Goal: Task Accomplishment & Management: Use online tool/utility

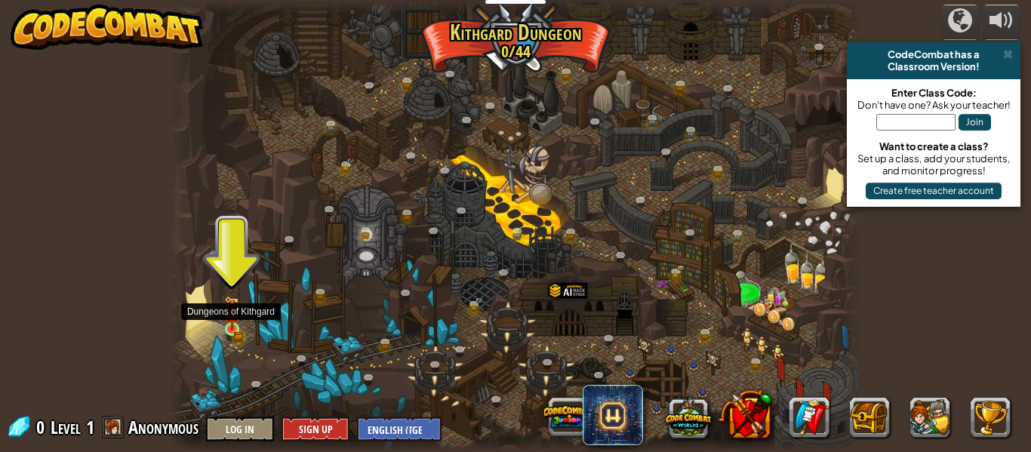
click at [238, 319] on img at bounding box center [232, 313] width 16 height 35
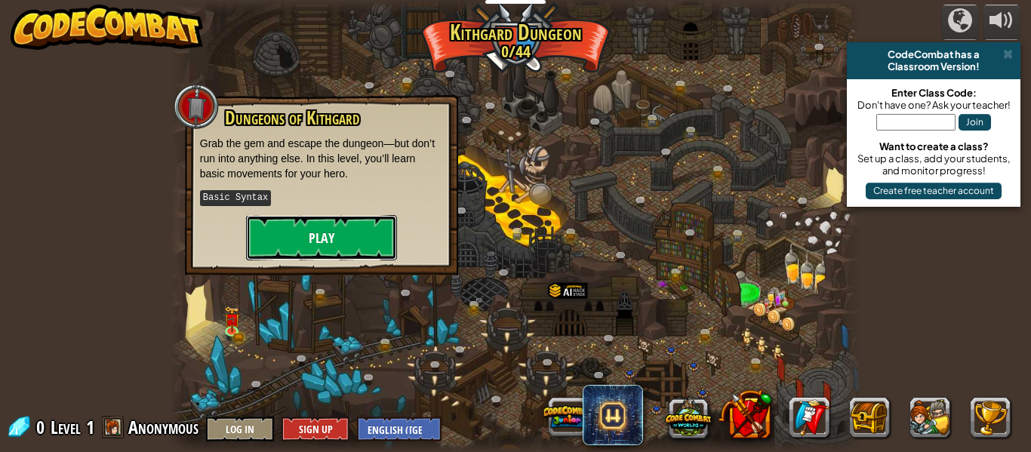
click at [327, 241] on button "Play" at bounding box center [321, 237] width 151 height 45
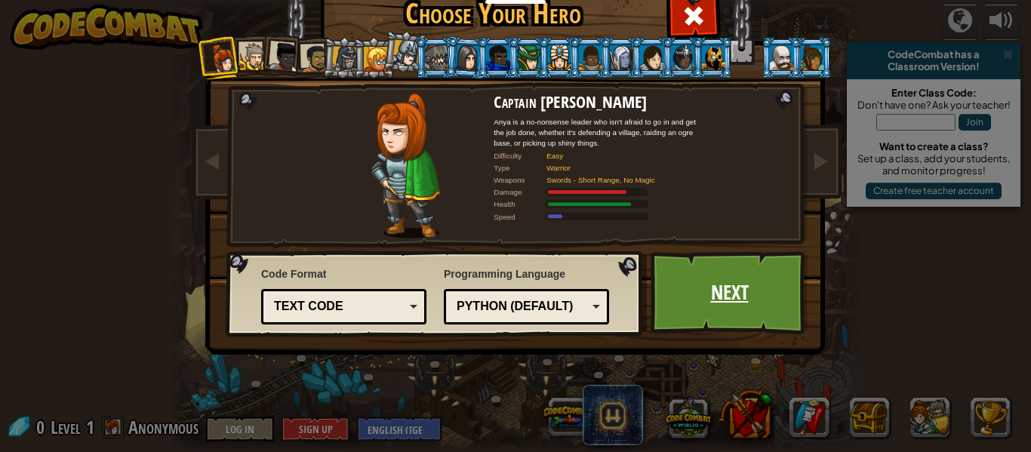
click at [721, 284] on link "Next" at bounding box center [729, 292] width 158 height 83
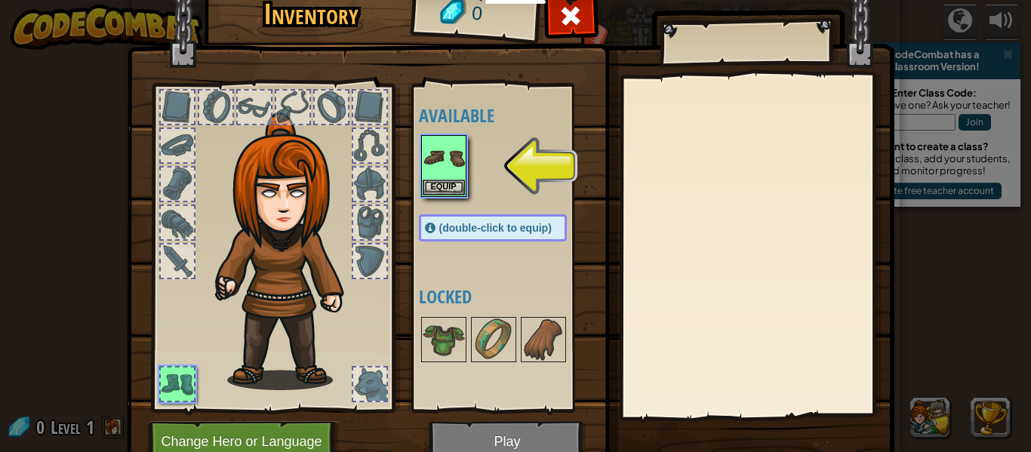
click at [510, 438] on img at bounding box center [510, 204] width 767 height 548
click at [451, 181] on button "Equip" at bounding box center [444, 187] width 42 height 16
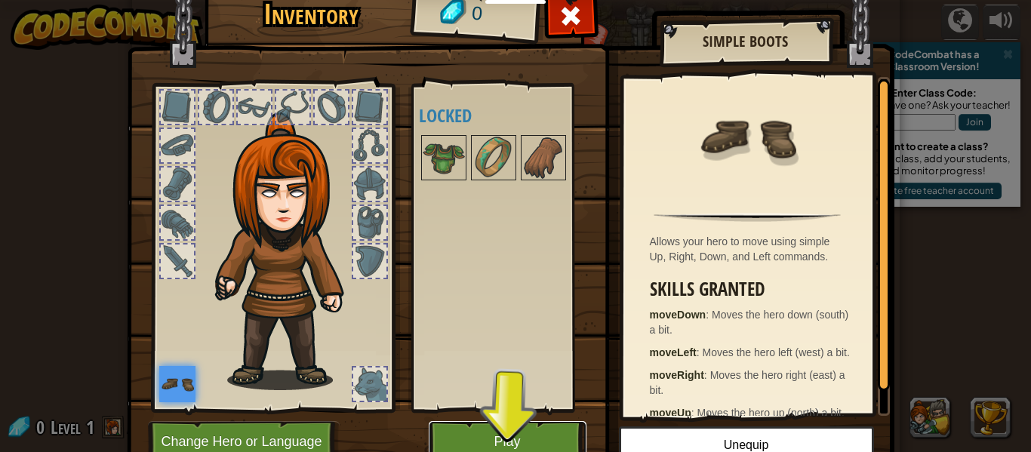
click at [530, 436] on button "Play" at bounding box center [508, 442] width 158 height 42
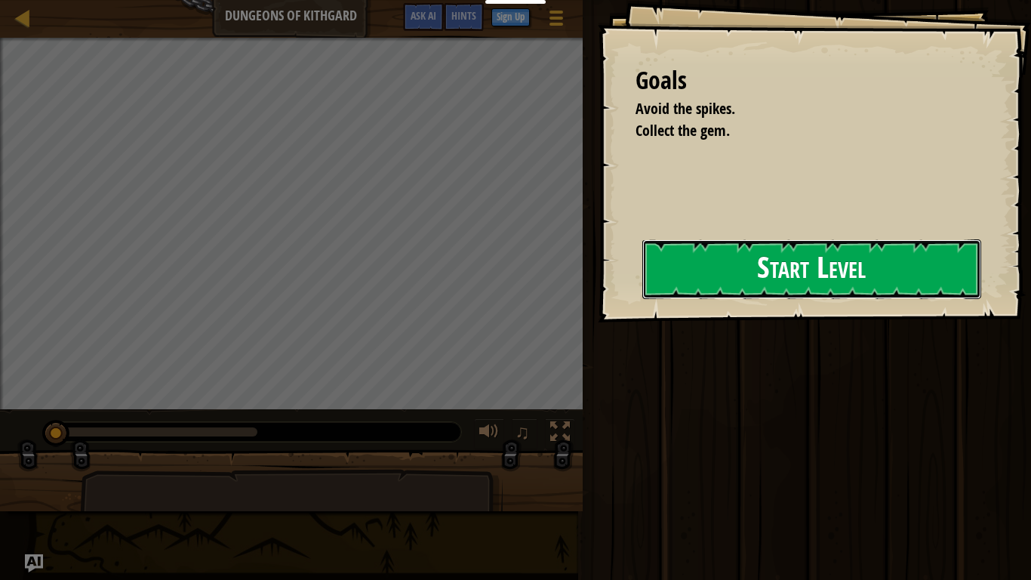
click at [699, 275] on button "Start Level" at bounding box center [811, 269] width 339 height 60
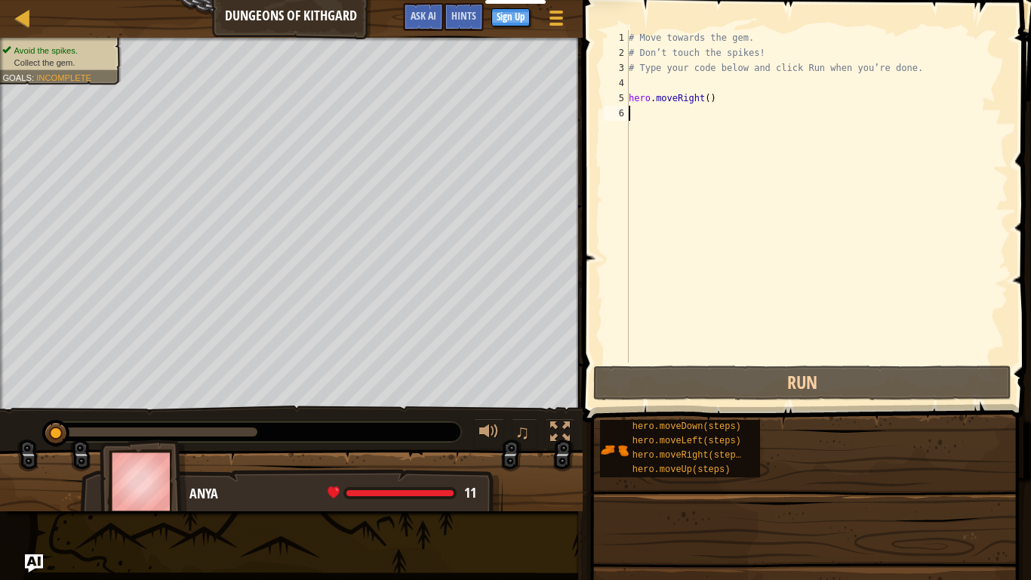
click at [699, 275] on div "# Move towards the gem. # Don’t touch the spikes! # Type your code below and cl…" at bounding box center [817, 211] width 383 height 362
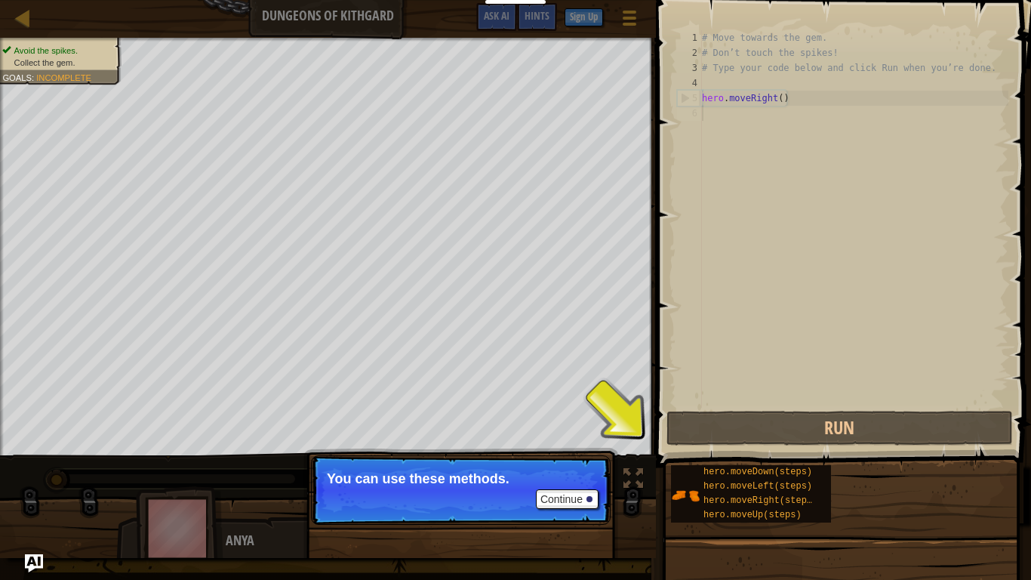
click at [834, 140] on div "# Move towards the gem. # Don’t touch the spikes! # Type your code below and cl…" at bounding box center [853, 233] width 309 height 407
click at [552, 451] on button "Continue" at bounding box center [567, 499] width 63 height 20
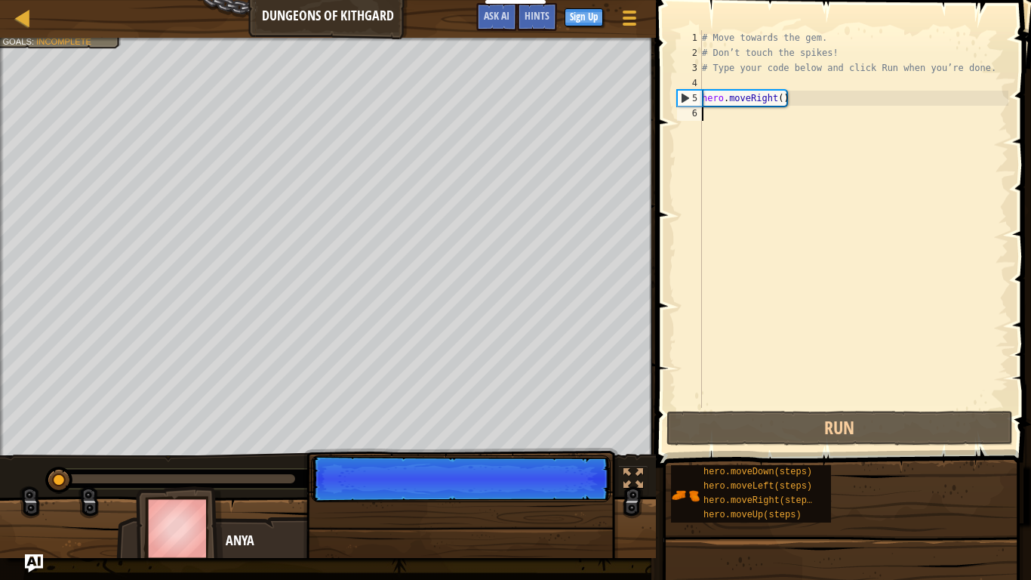
scroll to position [7, 0]
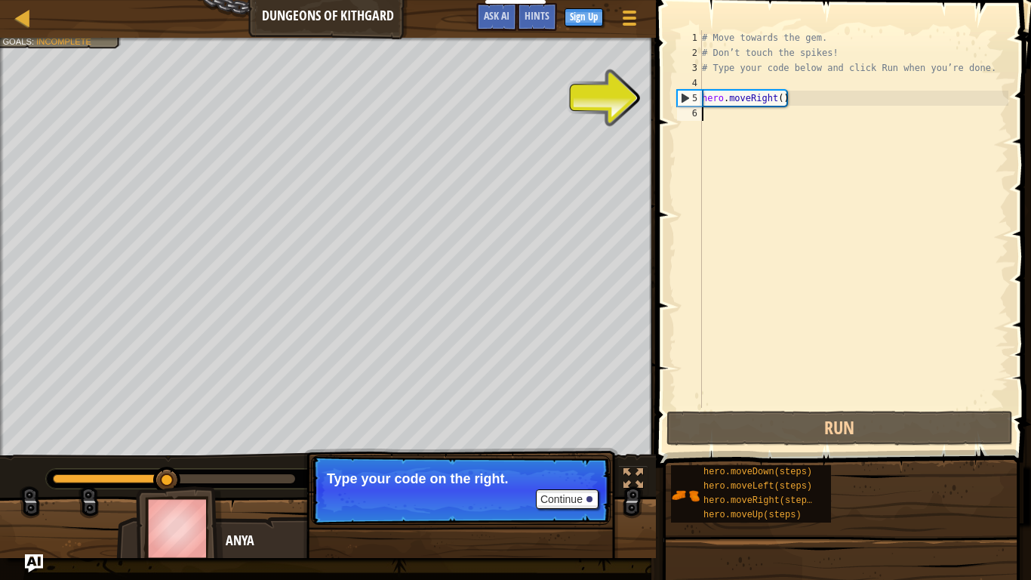
click at [722, 118] on div "# Move towards the gem. # Don’t touch the spikes! # Type your code below and cl…" at bounding box center [853, 233] width 309 height 407
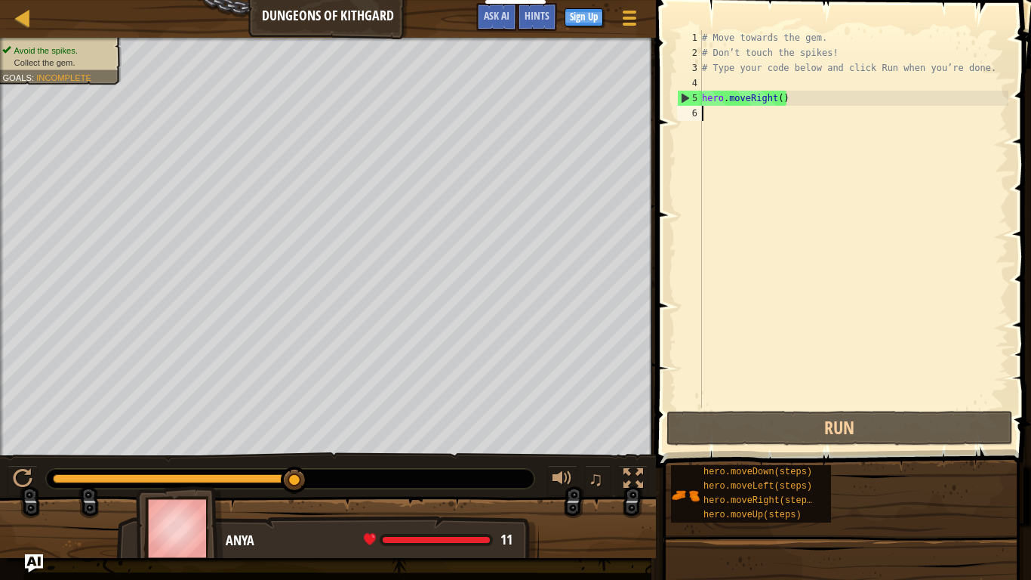
type textarea "he"
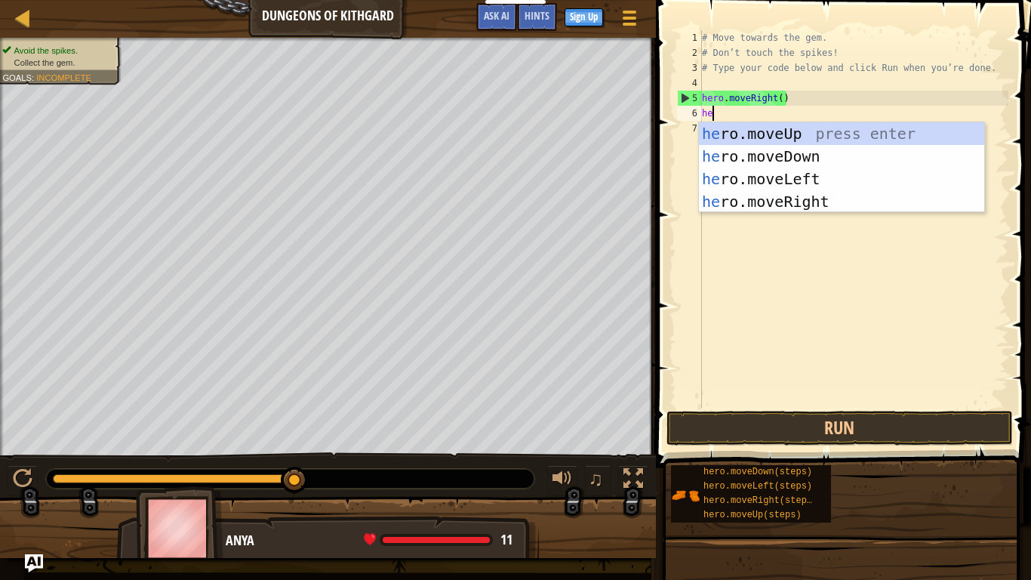
scroll to position [7, 1]
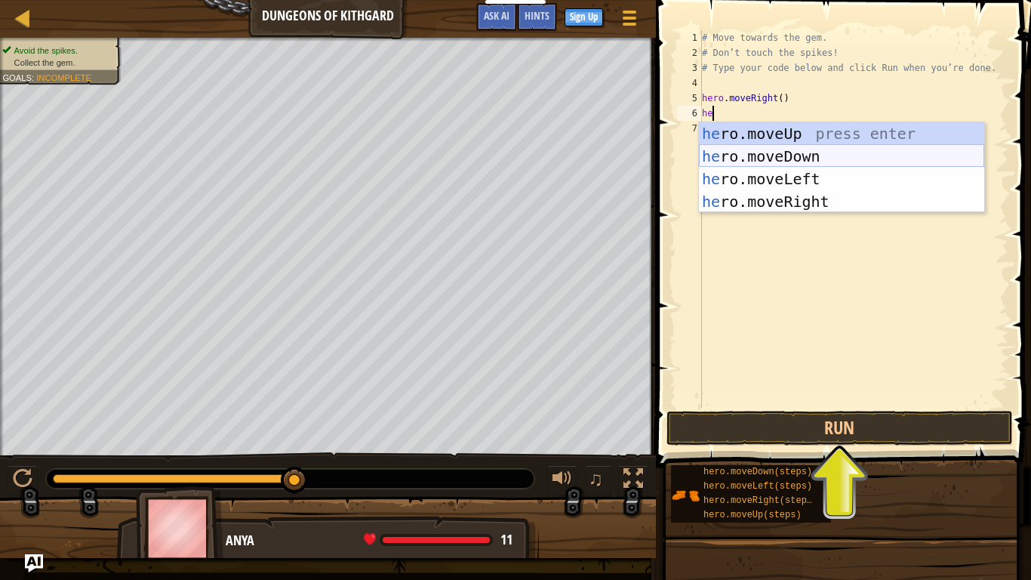
click at [779, 161] on div "he ro.moveUp press enter he ro.moveDown press enter he ro.moveLeft press enter …" at bounding box center [841, 190] width 285 height 136
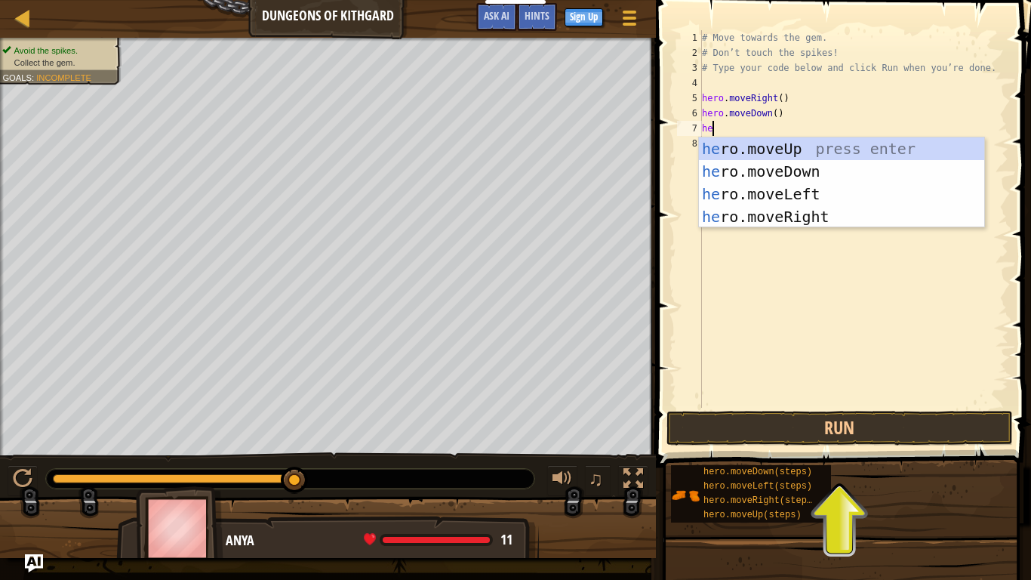
type textarea "her"
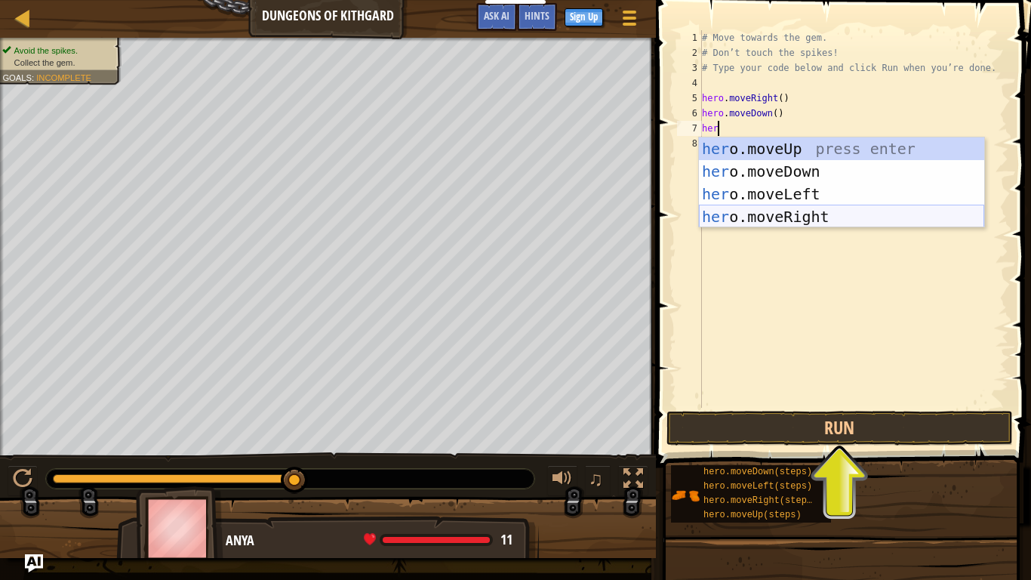
click at [828, 222] on div "her o.moveUp press enter her o.moveDown press enter her o.moveLeft press enter …" at bounding box center [841, 205] width 285 height 136
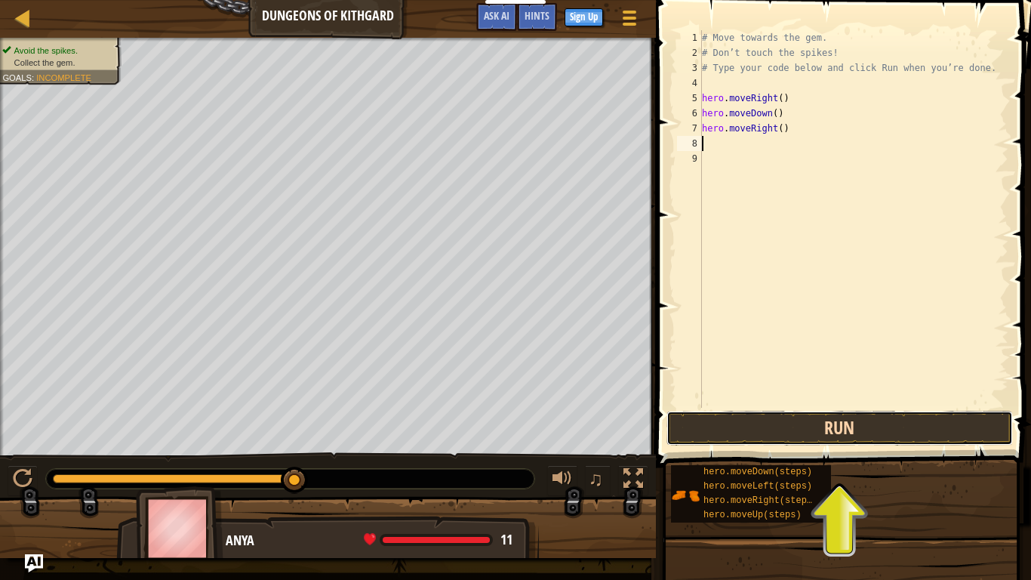
click at [807, 428] on button "Run" at bounding box center [839, 428] width 346 height 35
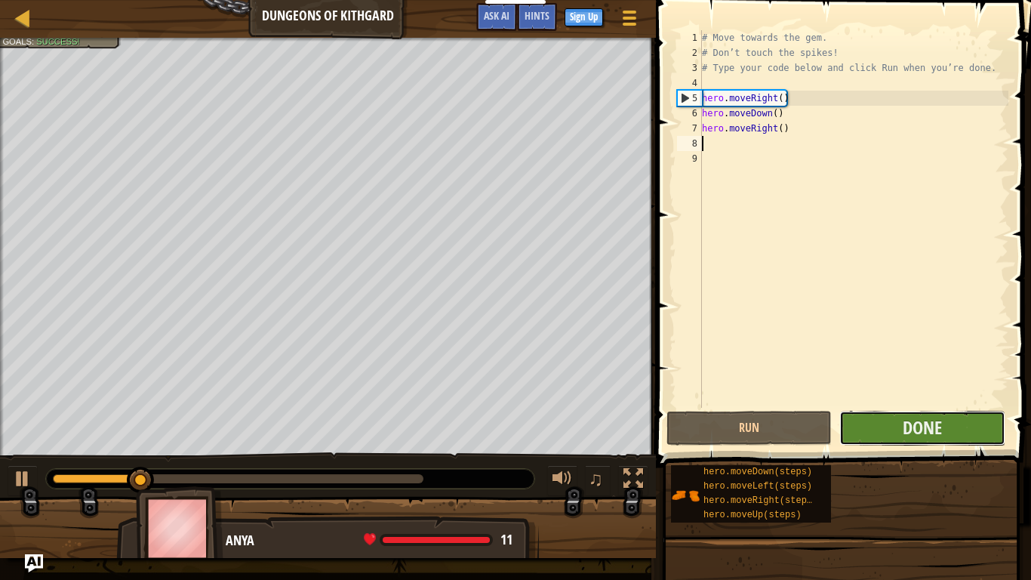
click at [884, 438] on button "Done" at bounding box center [921, 428] width 165 height 35
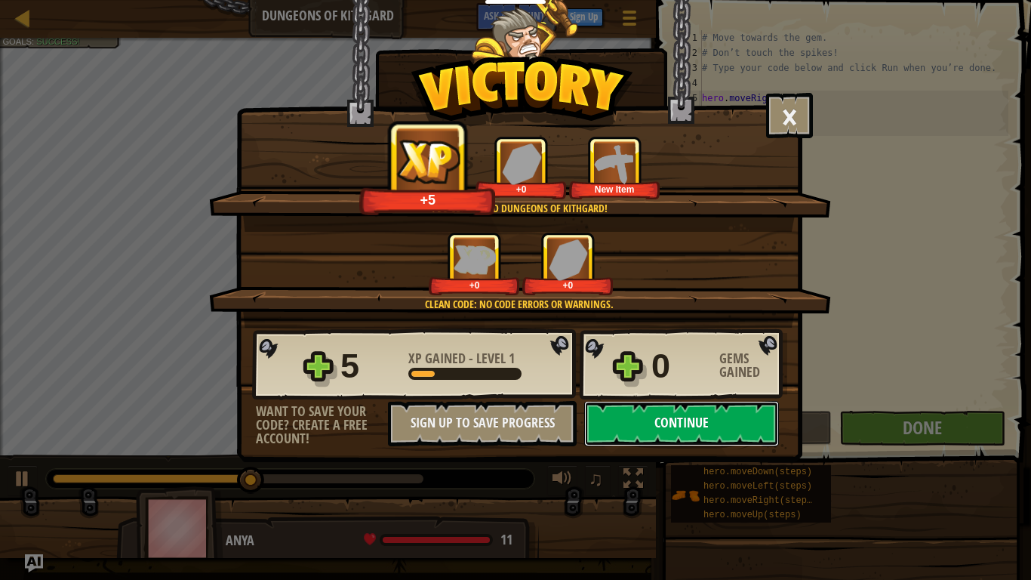
click at [701, 413] on button "Continue" at bounding box center [681, 423] width 195 height 45
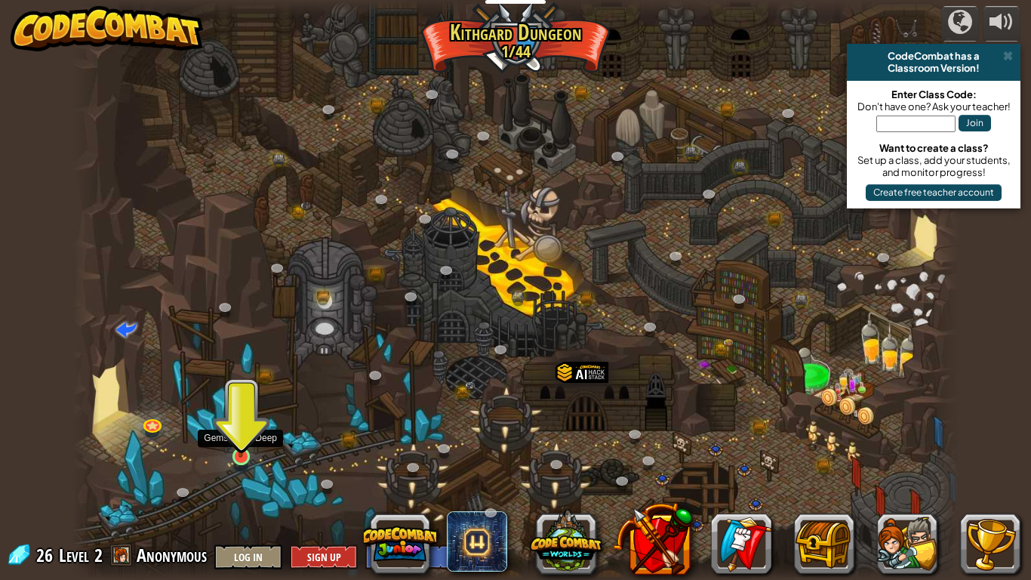
click at [238, 451] on img at bounding box center [240, 431] width 23 height 51
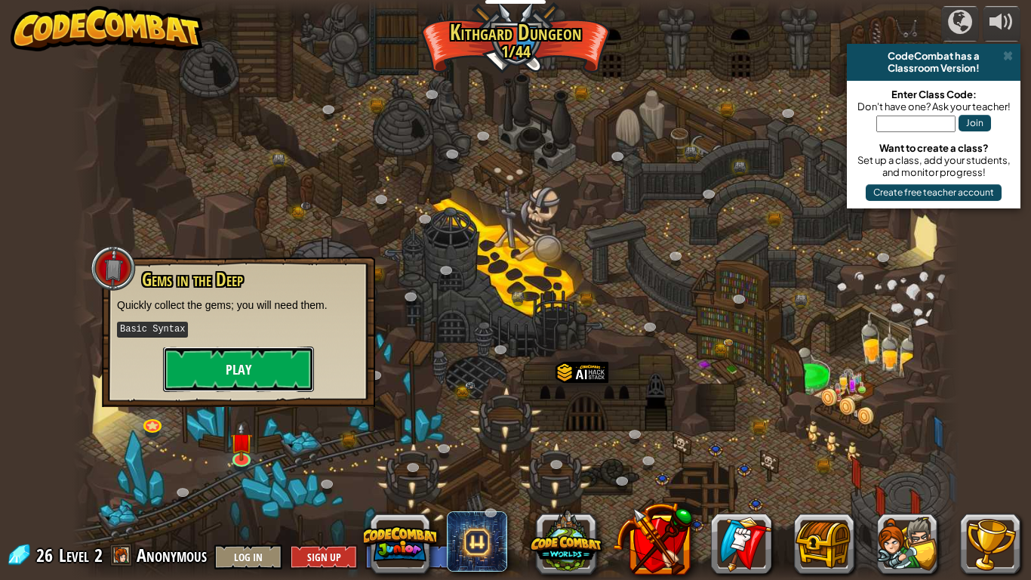
click at [266, 368] on button "Play" at bounding box center [238, 368] width 151 height 45
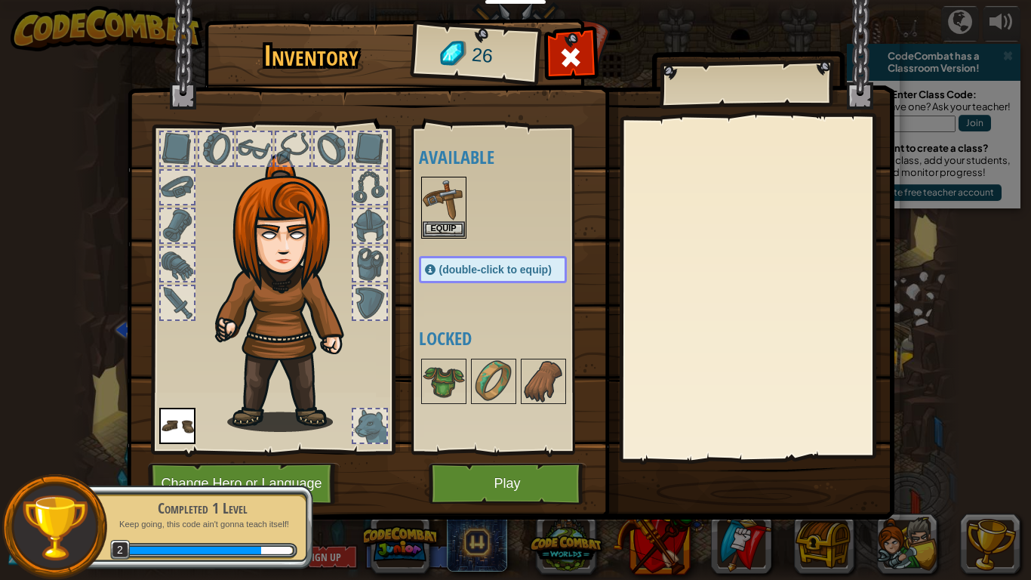
click at [470, 273] on span "(double-click to equip)" at bounding box center [495, 269] width 112 height 12
click at [449, 211] on img at bounding box center [444, 199] width 42 height 42
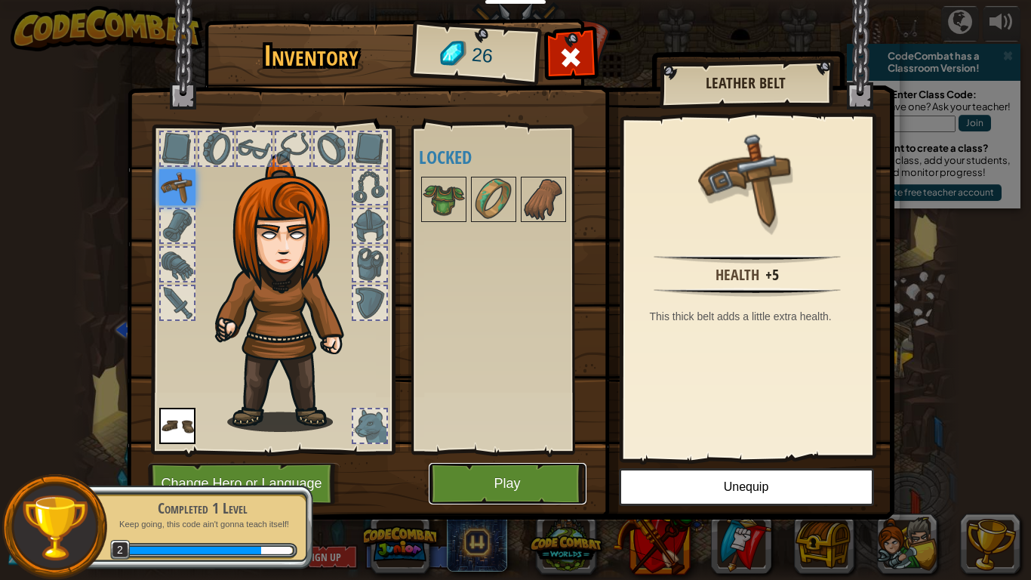
click at [515, 451] on button "Play" at bounding box center [508, 484] width 158 height 42
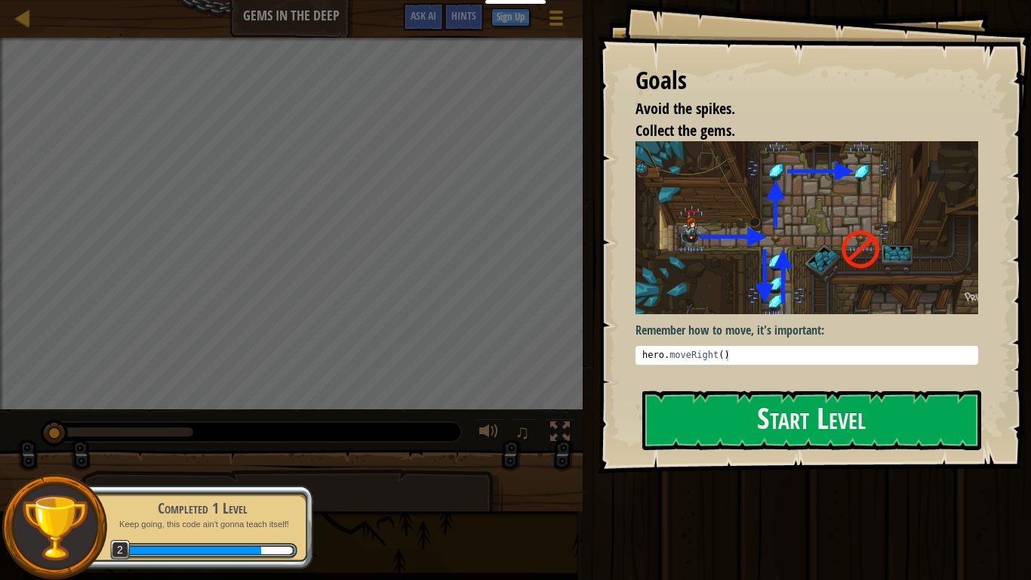
click at [719, 384] on div "Goals Avoid the spikes. Collect the gems. Remember how to move, it's important:…" at bounding box center [814, 236] width 433 height 473
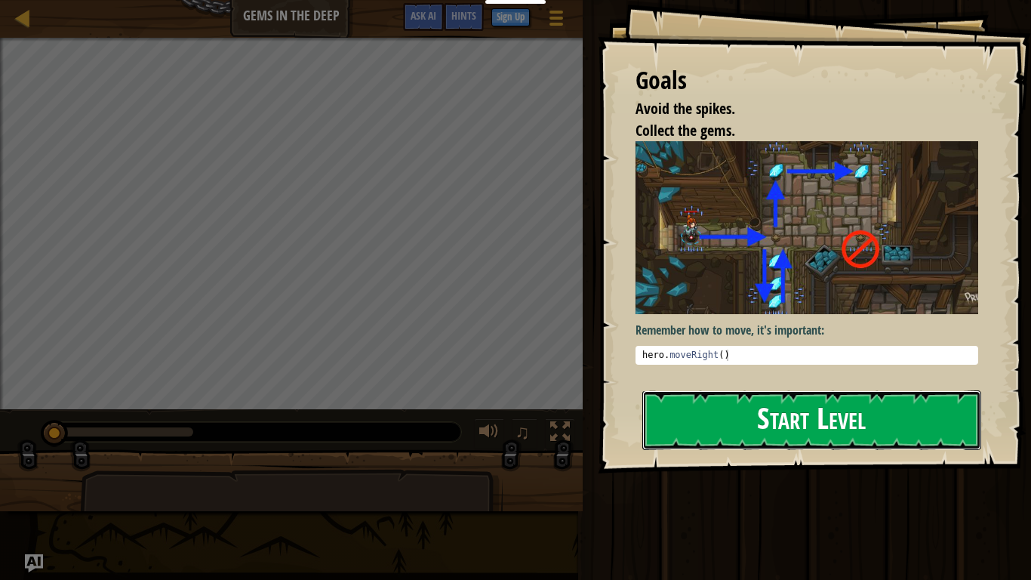
click at [754, 391] on button "Start Level" at bounding box center [811, 420] width 339 height 60
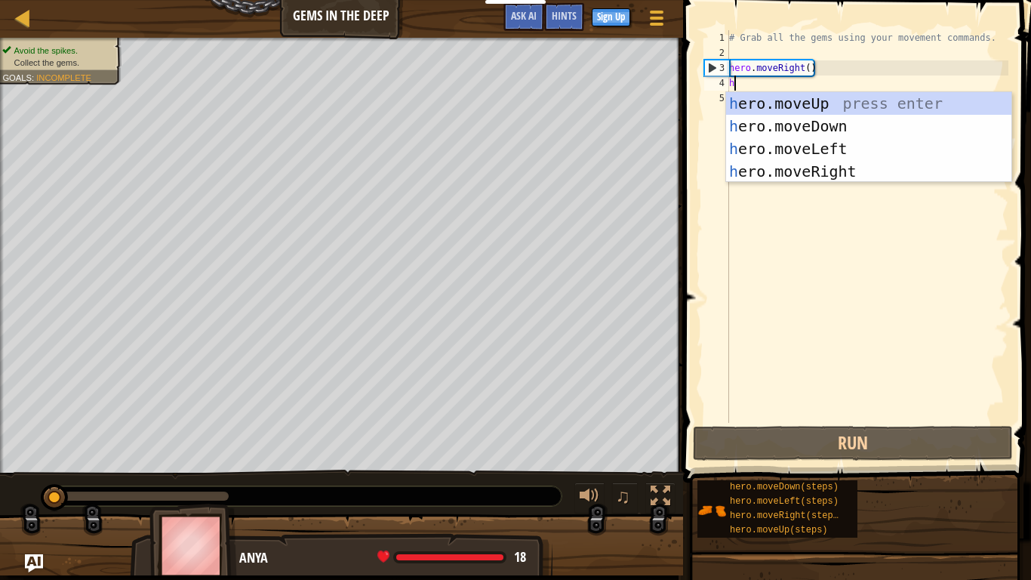
scroll to position [7, 0]
type textarea "he"
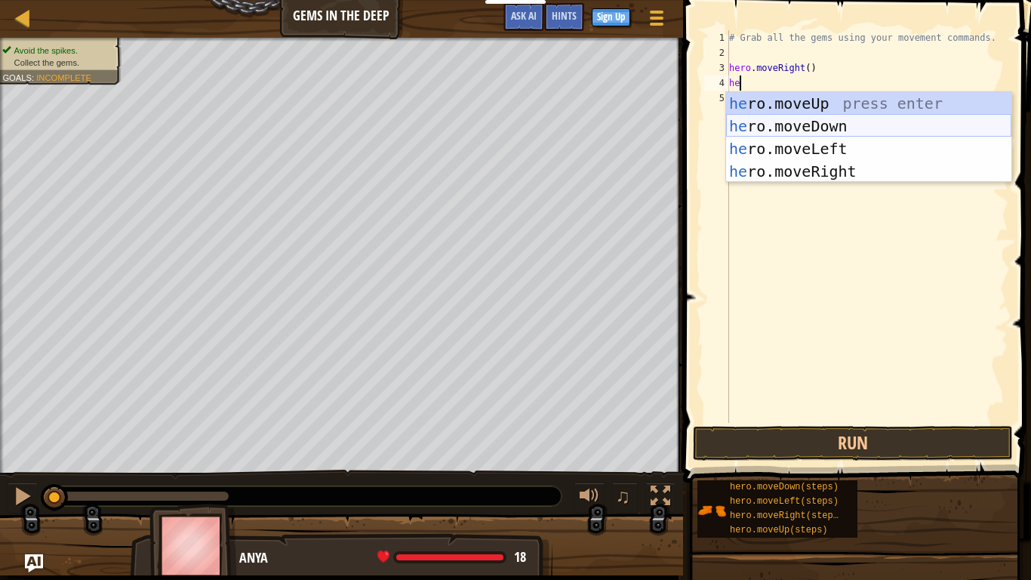
click at [796, 134] on div "he ro.moveUp press enter he ro.moveDown press enter he ro.moveLeft press enter …" at bounding box center [868, 160] width 285 height 136
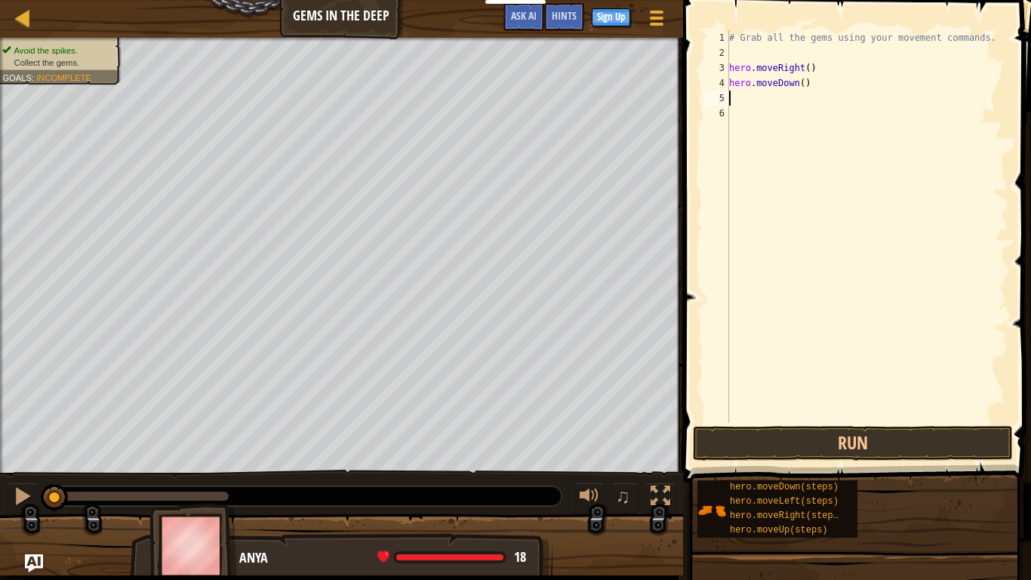
scroll to position [7, 0]
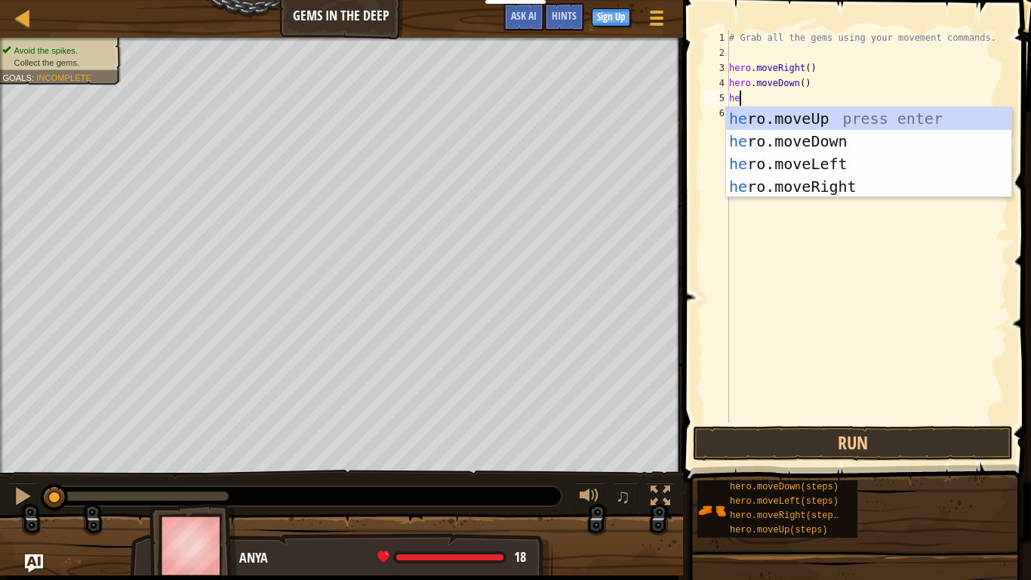
type textarea "her"
click at [875, 124] on div "her o.moveUp press enter her o.moveDown press enter her o.moveLeft press enter …" at bounding box center [868, 175] width 285 height 136
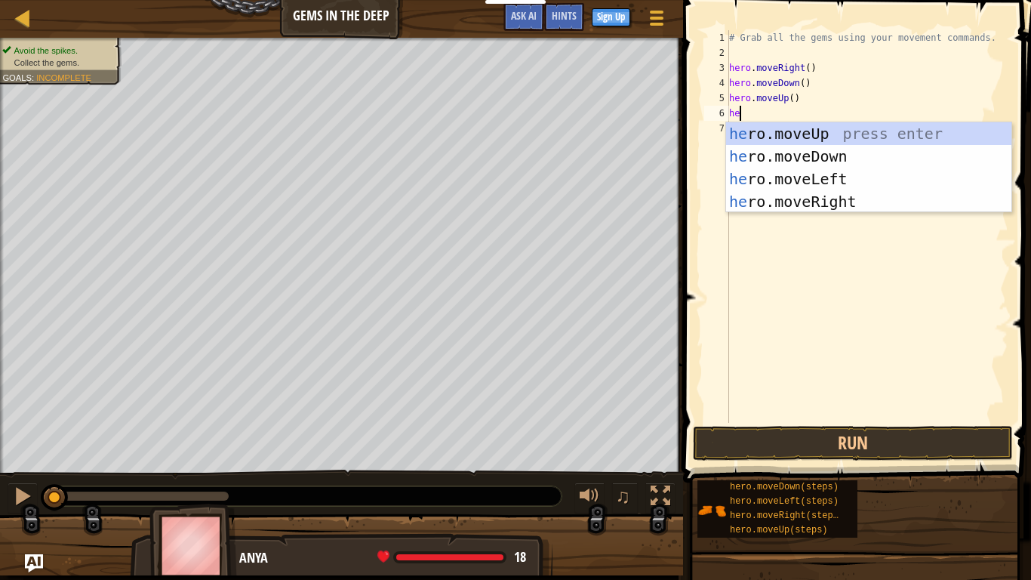
type textarea "her"
click at [899, 137] on div "her o.moveUp press enter her o.moveDown press enter her o.moveLeft press enter …" at bounding box center [868, 190] width 285 height 136
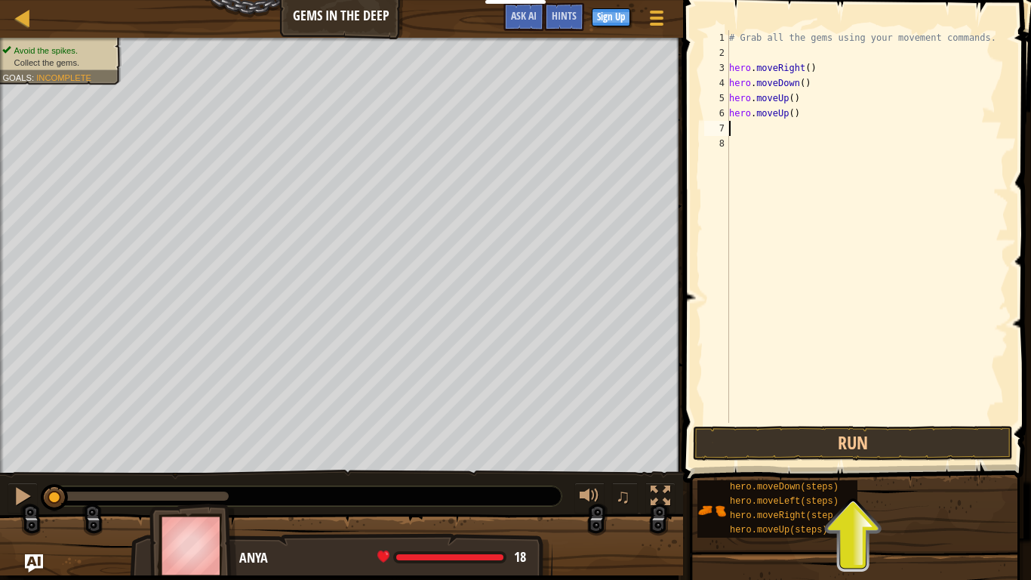
scroll to position [7, 0]
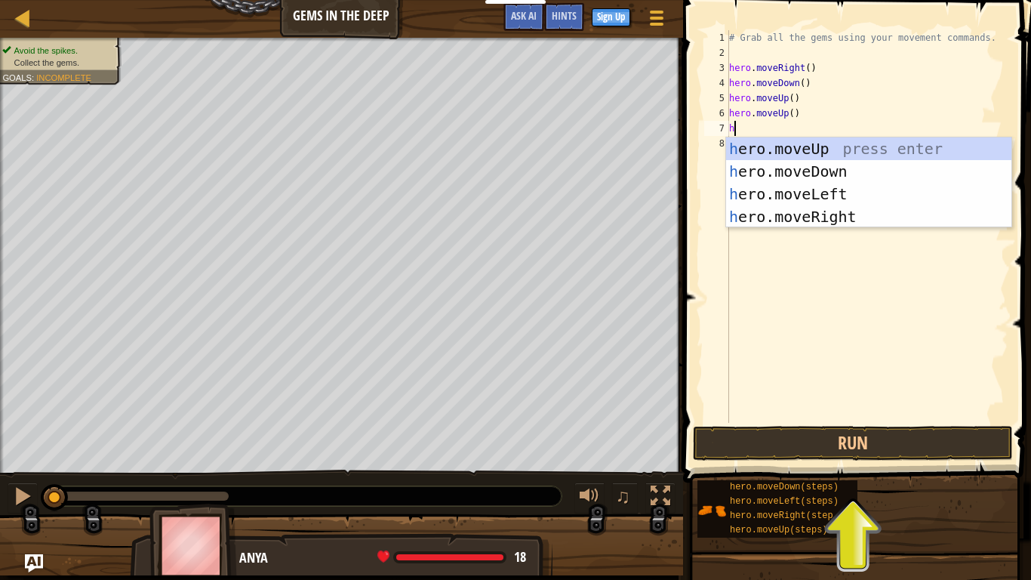
type textarea "her"
click at [875, 213] on div "her o.moveUp press enter her o.moveDown press enter her o.moveLeft press enter …" at bounding box center [868, 205] width 285 height 136
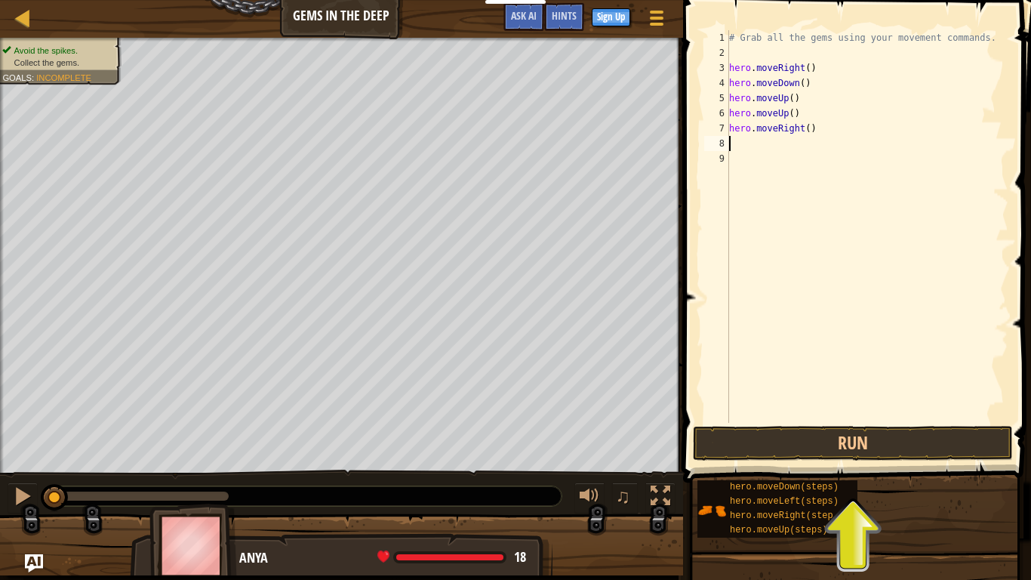
scroll to position [7, 0]
click at [887, 450] on button "Run" at bounding box center [853, 443] width 320 height 35
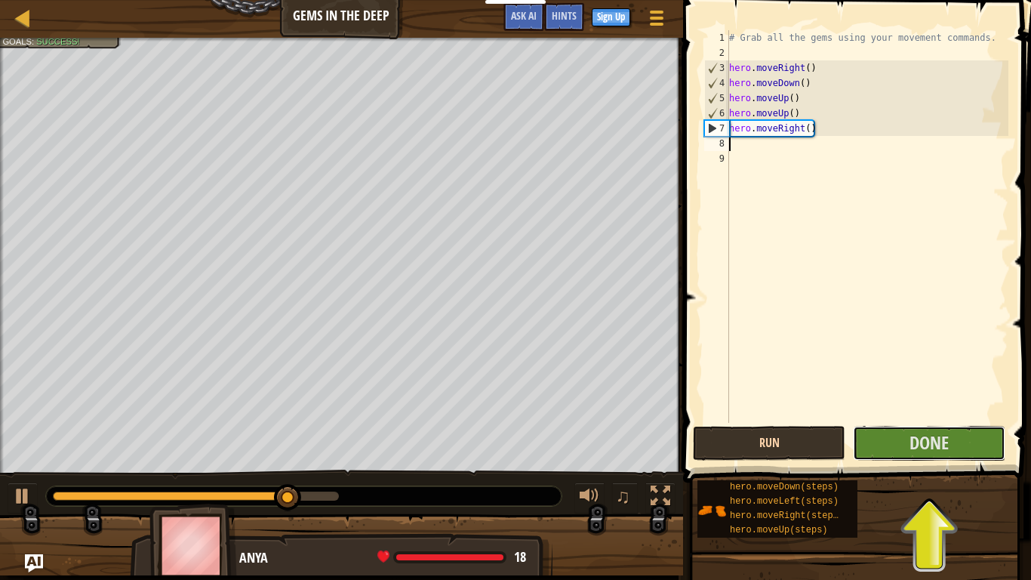
click at [887, 450] on button "Done" at bounding box center [929, 443] width 152 height 35
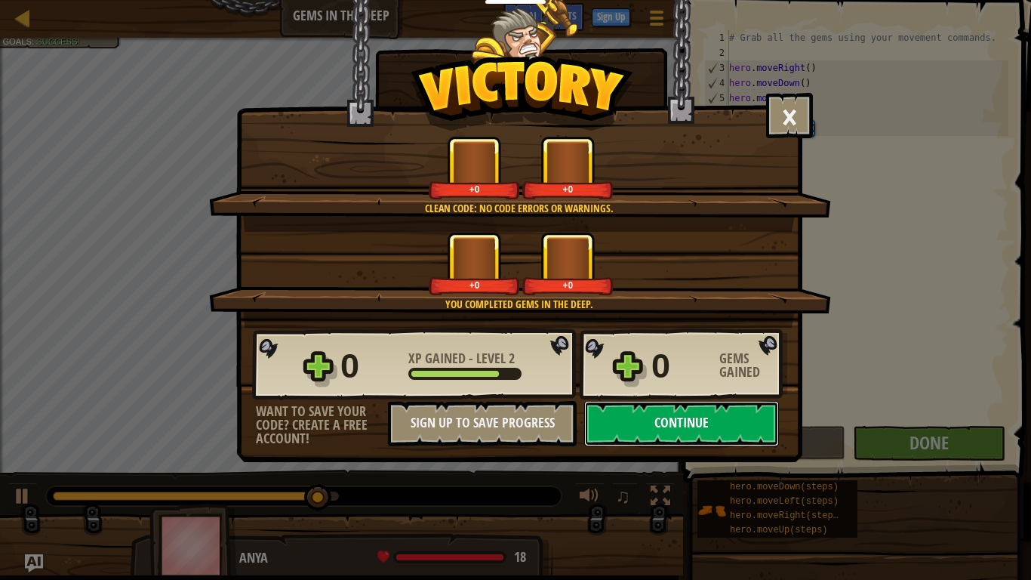
click at [688, 414] on button "Continue" at bounding box center [681, 423] width 195 height 45
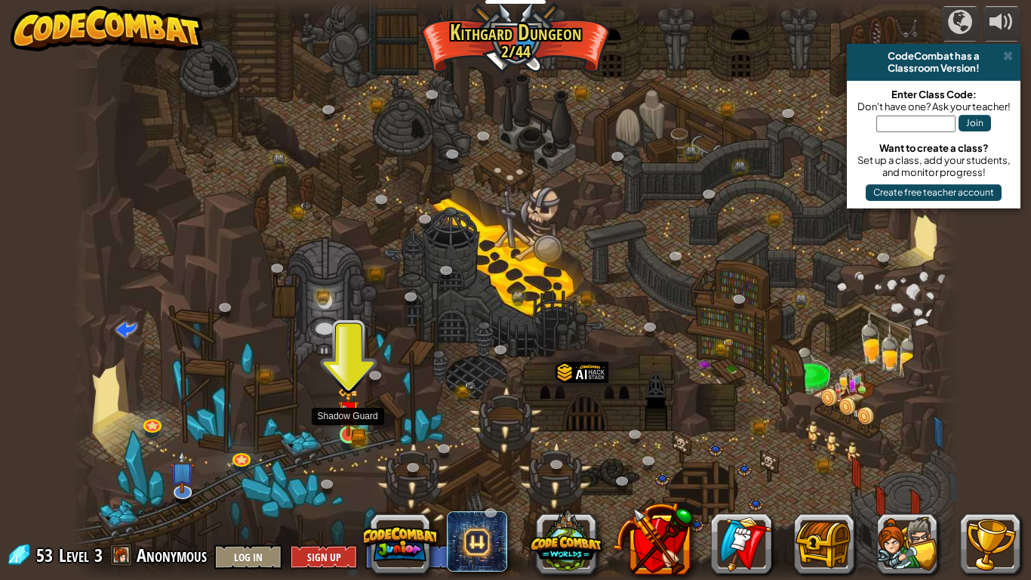
click at [352, 428] on img at bounding box center [348, 410] width 23 height 49
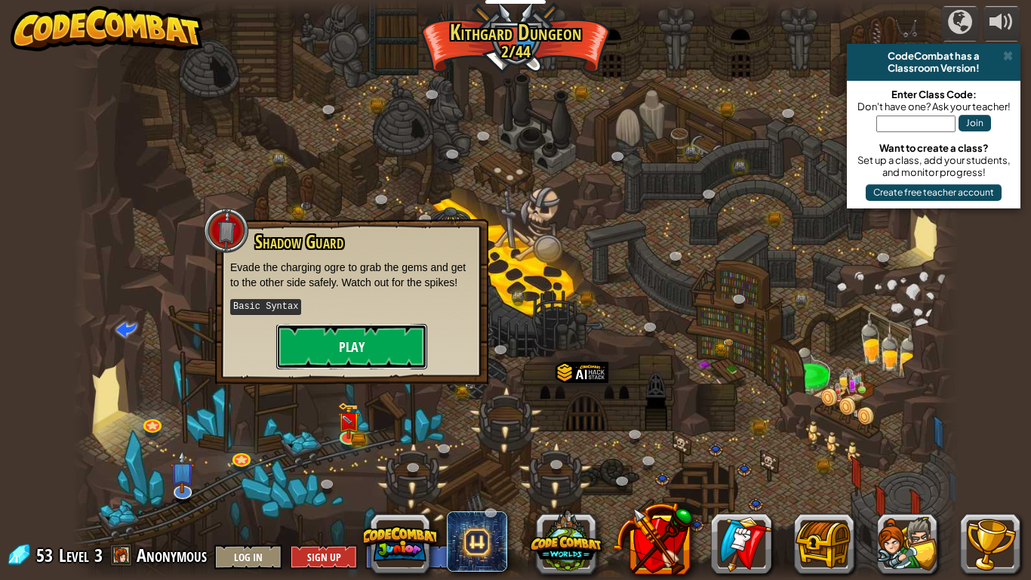
click at [366, 345] on button "Play" at bounding box center [351, 346] width 151 height 45
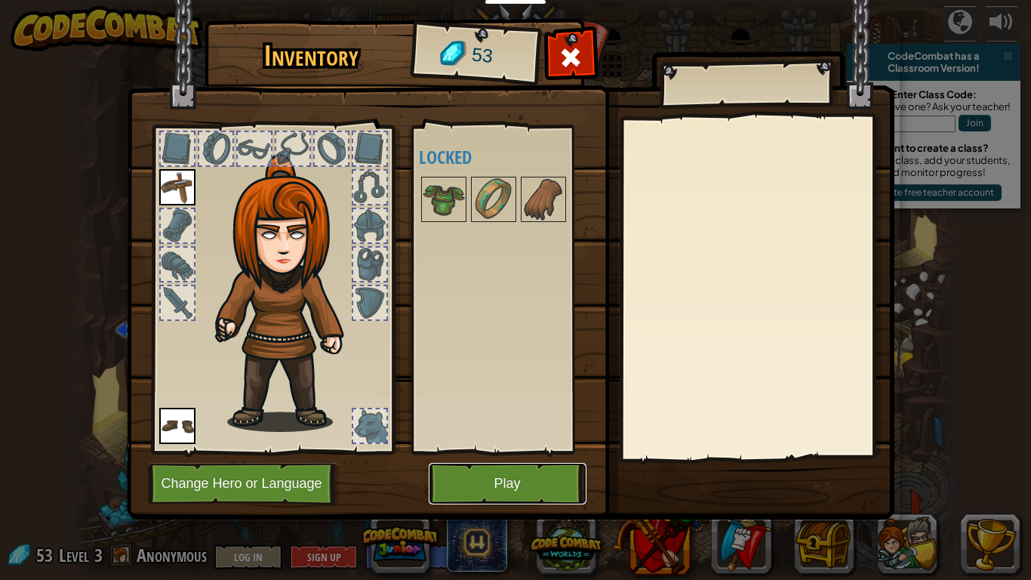
click at [520, 451] on button "Play" at bounding box center [508, 484] width 158 height 42
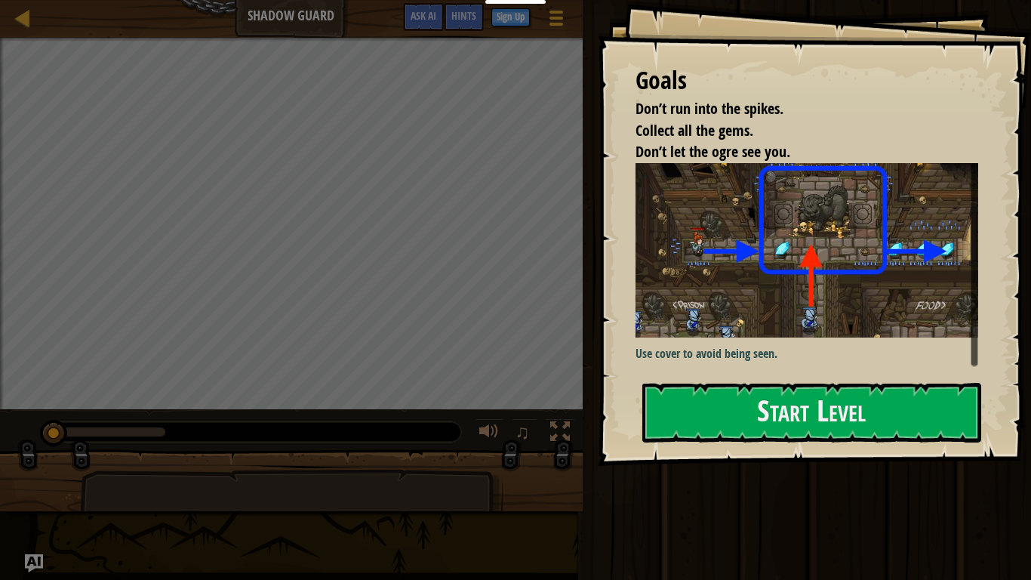
click at [706, 381] on div "Goals Don’t run into the spikes. Collect all the gems. Don’t let the ogre see y…" at bounding box center [814, 233] width 433 height 466
click at [710, 401] on button "Start Level" at bounding box center [811, 413] width 339 height 60
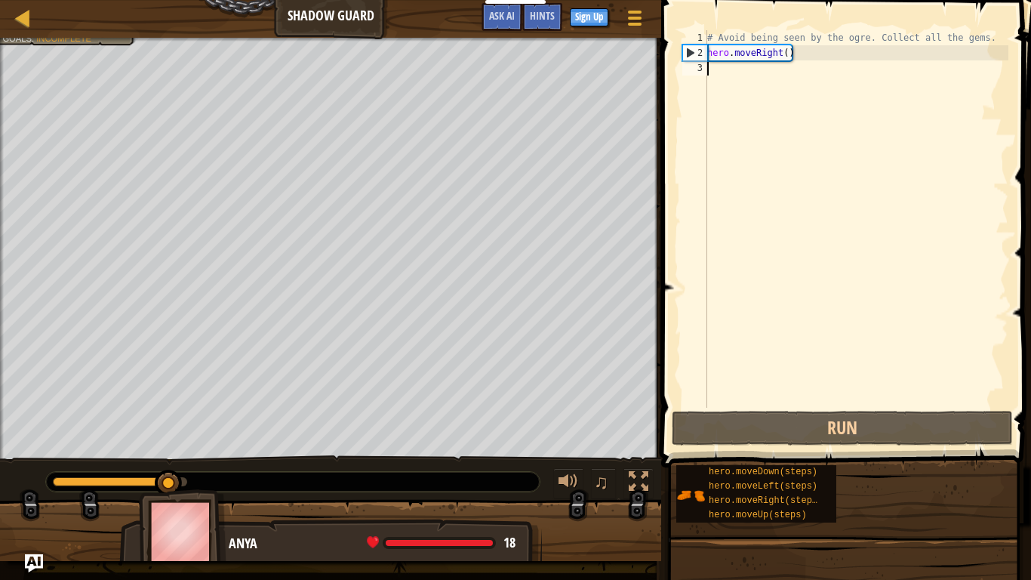
click at [758, 176] on div "# Avoid being seen by the ogre. Collect all the gems. hero . moveRight ( )" at bounding box center [856, 233] width 304 height 407
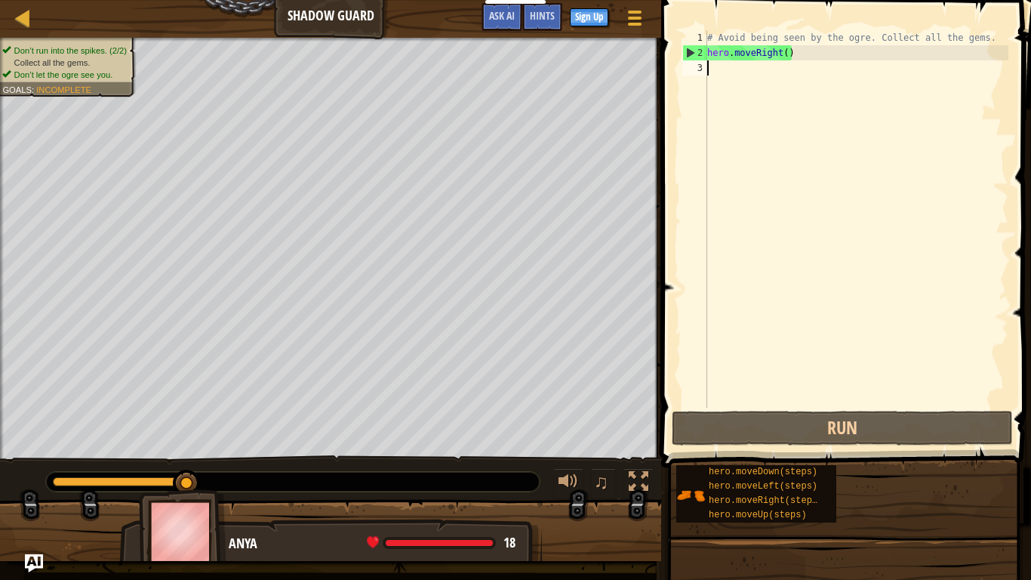
scroll to position [7, 0]
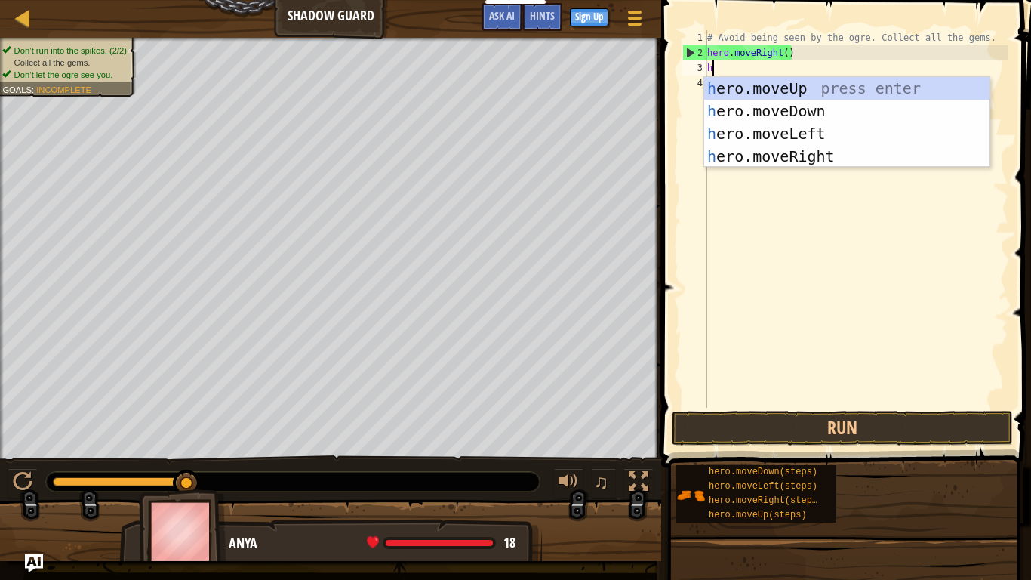
type textarea "her"
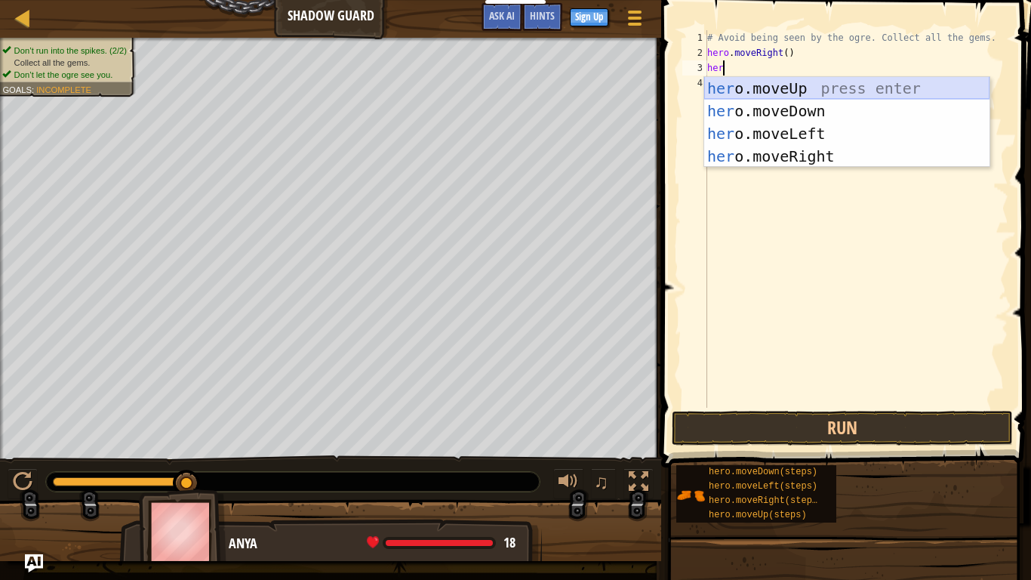
click at [826, 93] on div "her o.moveUp press enter her o.moveDown press enter her o.moveLeft press enter …" at bounding box center [846, 145] width 285 height 136
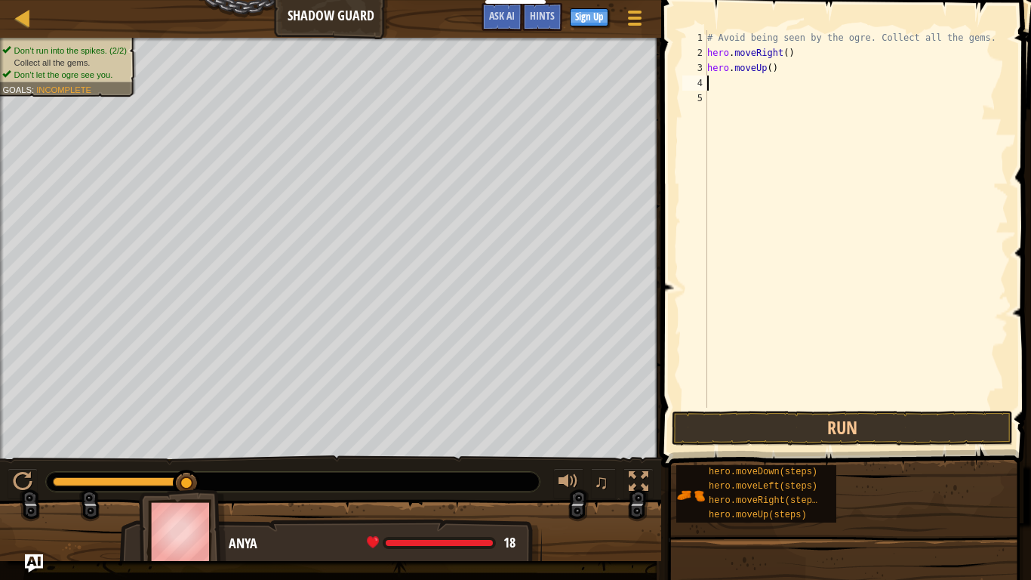
scroll to position [7, 0]
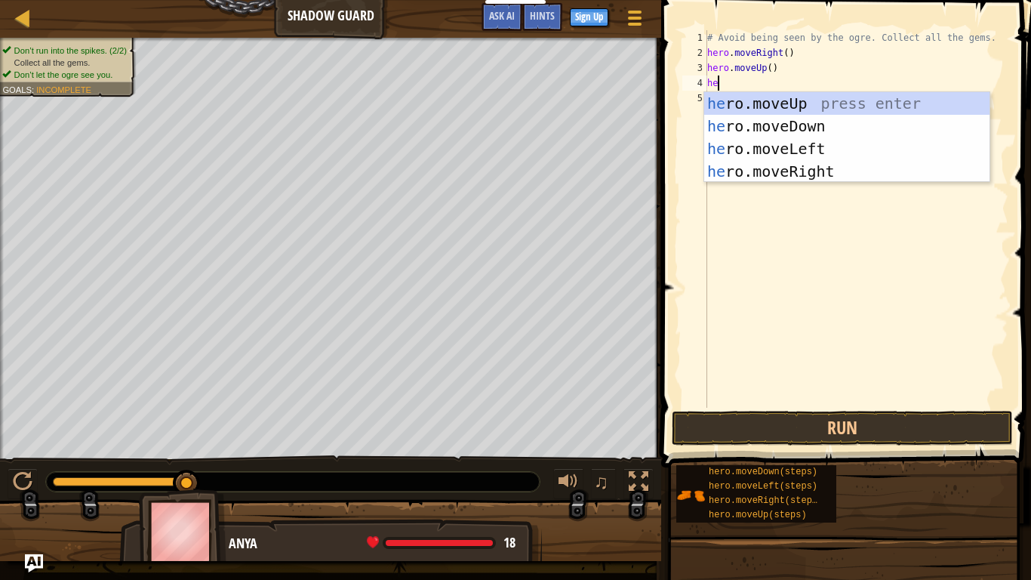
type textarea "her"
click at [823, 163] on div "her o.moveUp press enter her o.moveDown press enter her o.moveLeft press enter …" at bounding box center [846, 160] width 285 height 136
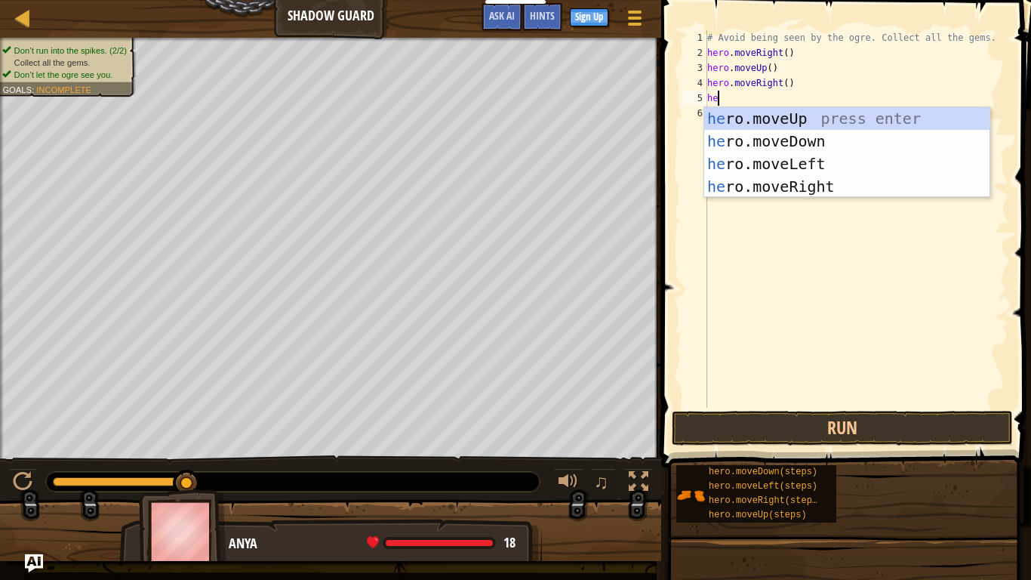
type textarea "her"
click at [820, 140] on div "her o.moveUp press enter her o.moveDown press enter her o.moveLeft press enter …" at bounding box center [846, 175] width 285 height 136
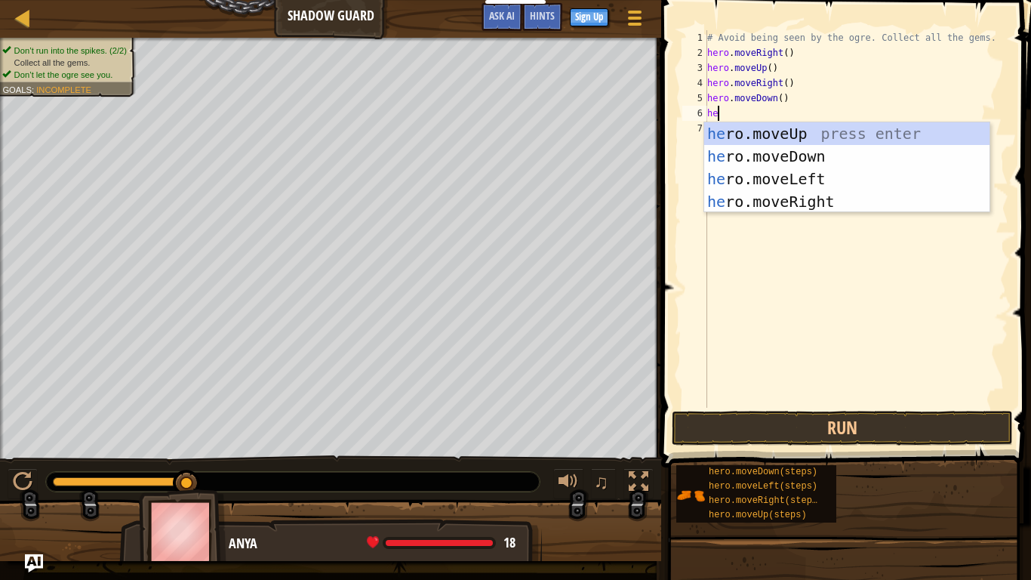
type textarea "her"
click at [836, 196] on div "her o.moveUp press enter her o.moveDown press enter her o.moveLeft press enter …" at bounding box center [846, 190] width 285 height 136
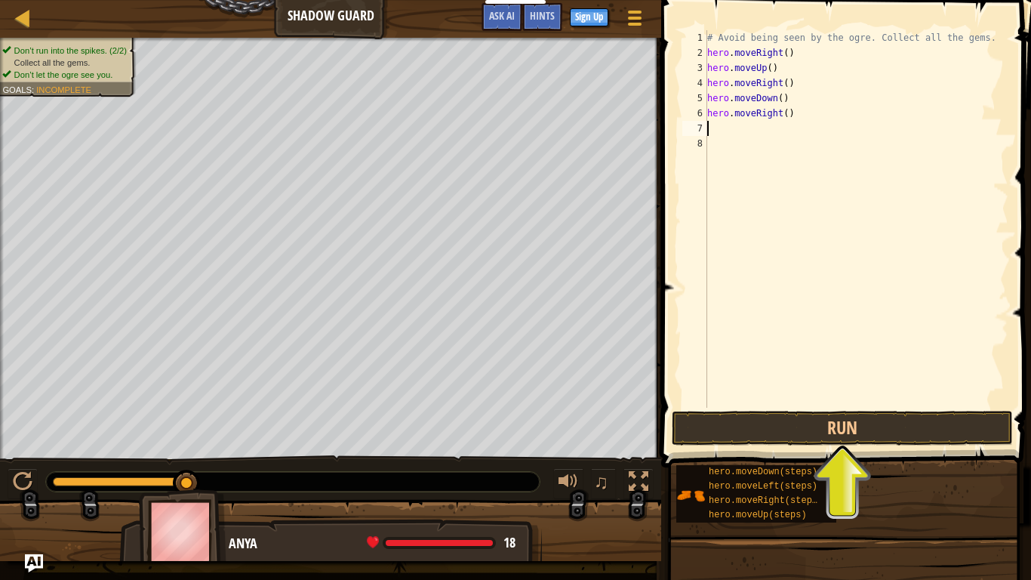
scroll to position [7, 0]
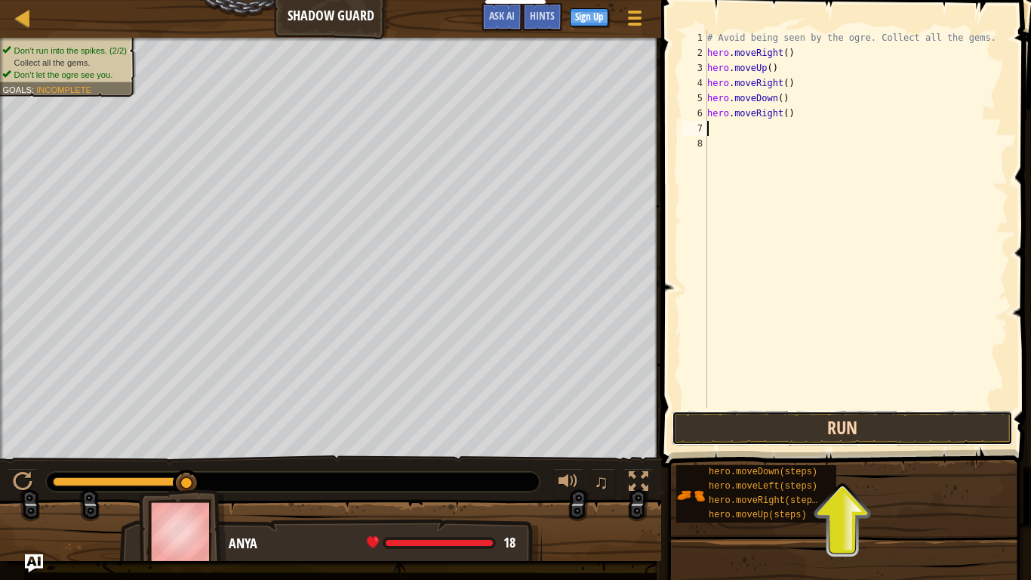
click at [861, 431] on button "Run" at bounding box center [842, 428] width 341 height 35
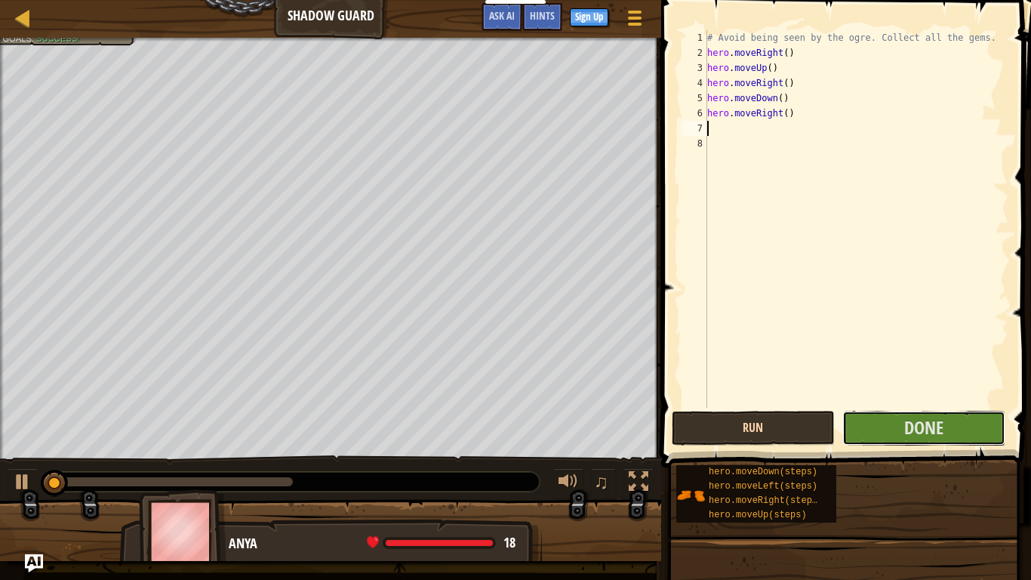
click at [861, 431] on button "Done" at bounding box center [923, 428] width 163 height 35
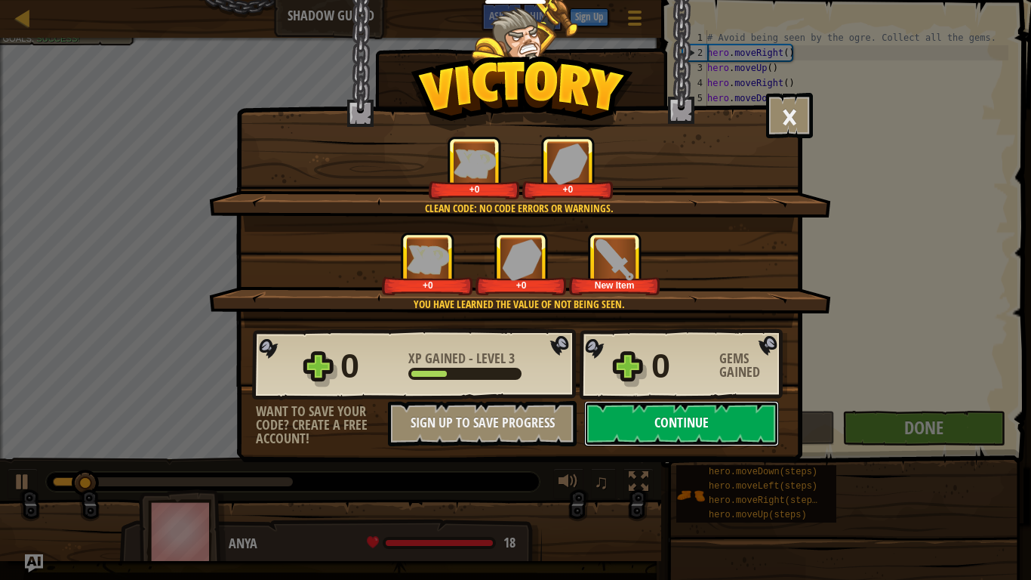
click at [746, 440] on button "Continue" at bounding box center [681, 423] width 195 height 45
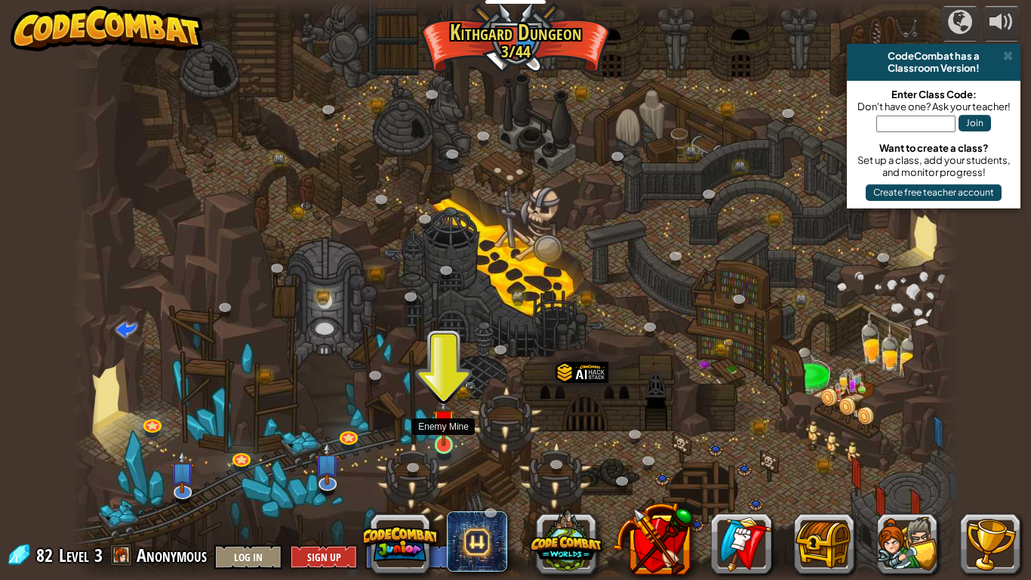
click at [443, 439] on img at bounding box center [443, 420] width 23 height 51
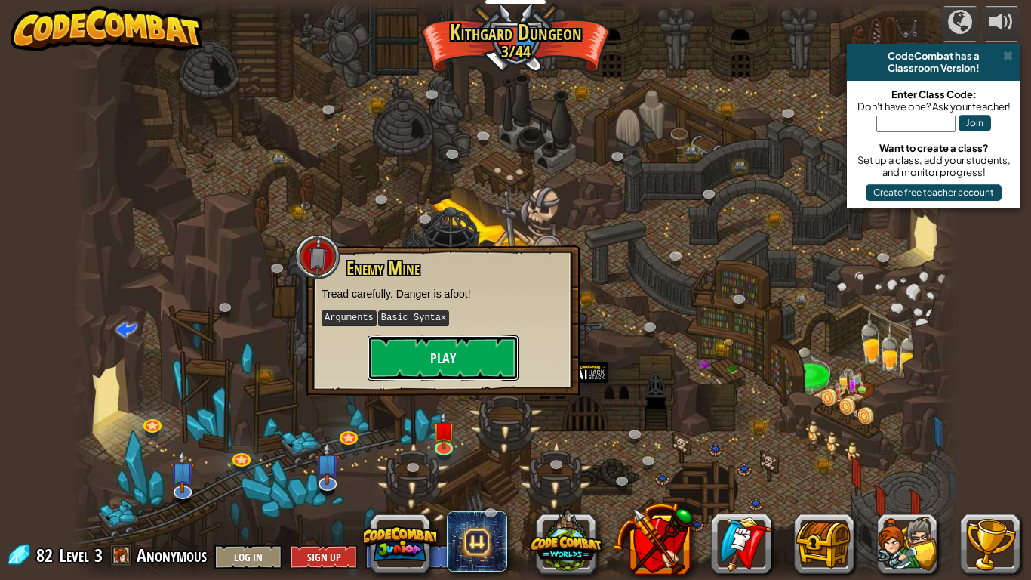
click at [454, 367] on button "Play" at bounding box center [442, 357] width 151 height 45
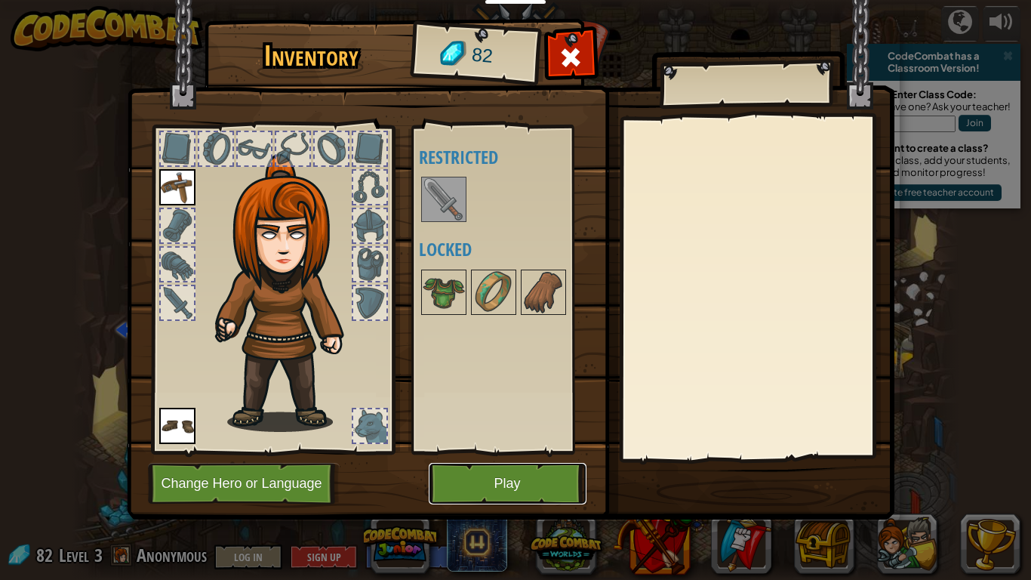
click at [514, 451] on button "Play" at bounding box center [508, 484] width 158 height 42
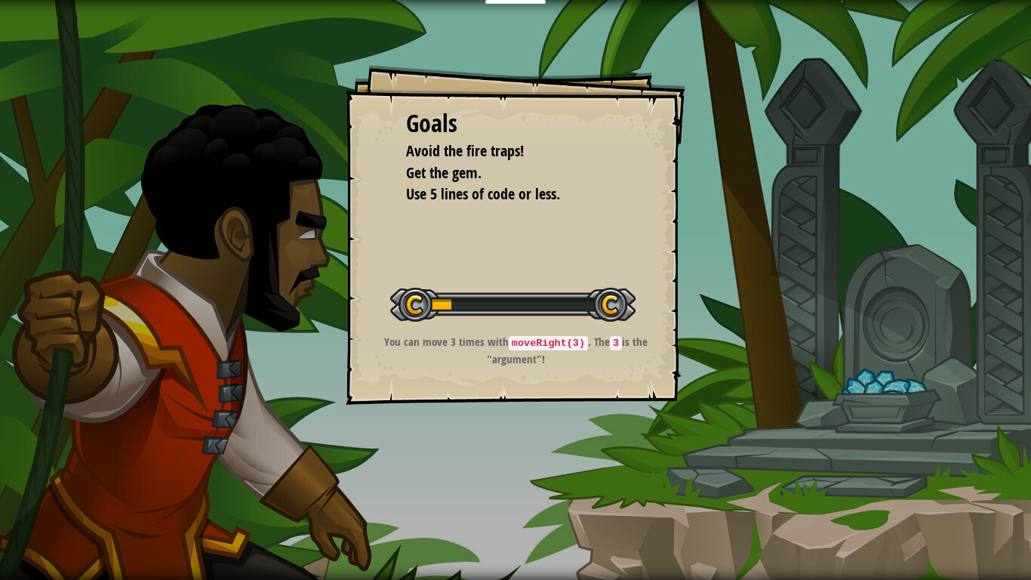
click at [529, 451] on div "Goals Avoid the fire traps! Get the gem. Use 5 lines of code or less. Start Lev…" at bounding box center [515, 290] width 1031 height 580
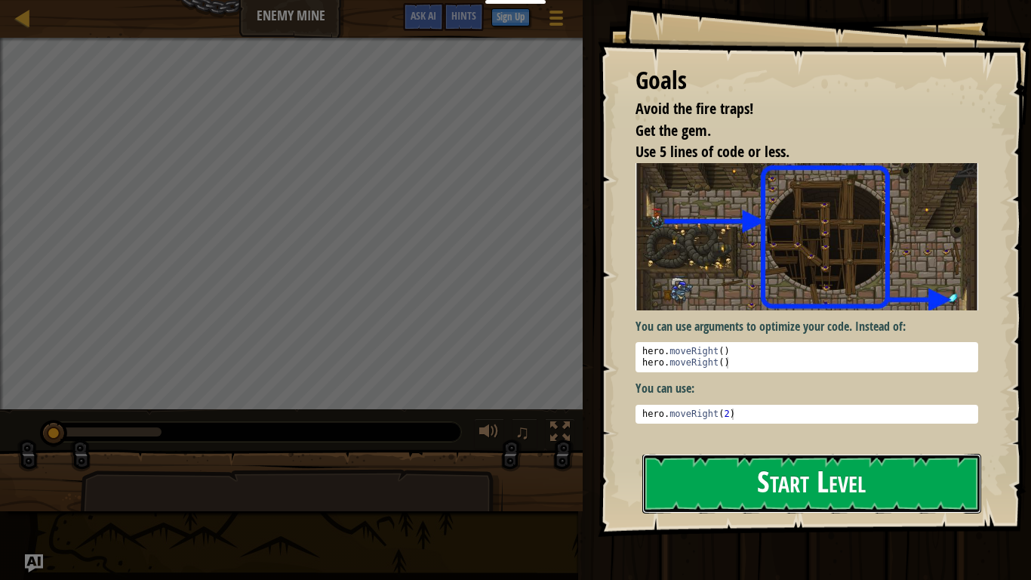
click at [752, 451] on button "Start Level" at bounding box center [811, 484] width 339 height 60
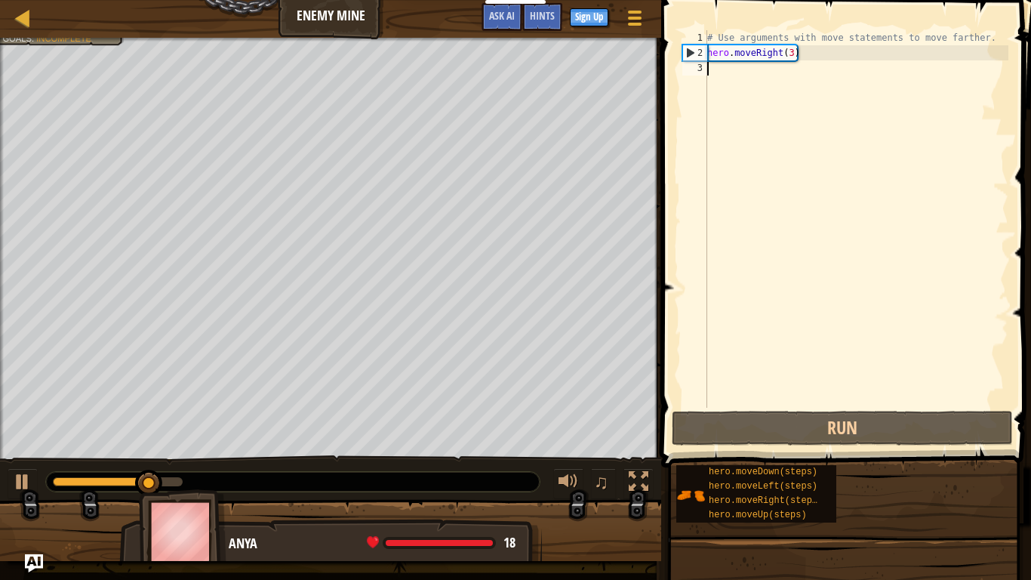
scroll to position [7, 0]
type textarea "he"
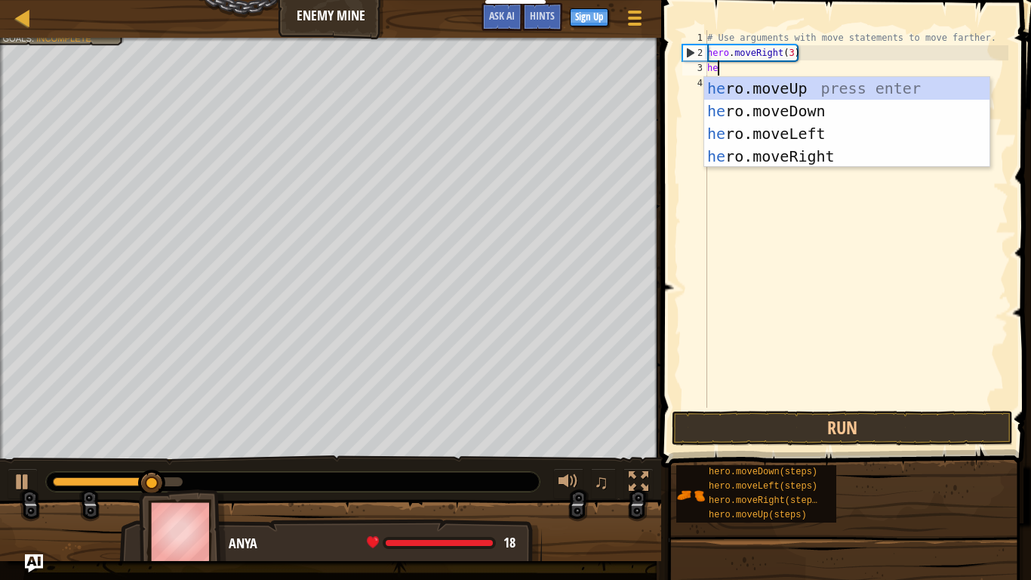
scroll to position [7, 1]
click at [831, 86] on div "he ro.moveUp press enter he ro.moveDown press enter he ro.moveLeft press enter …" at bounding box center [846, 145] width 285 height 136
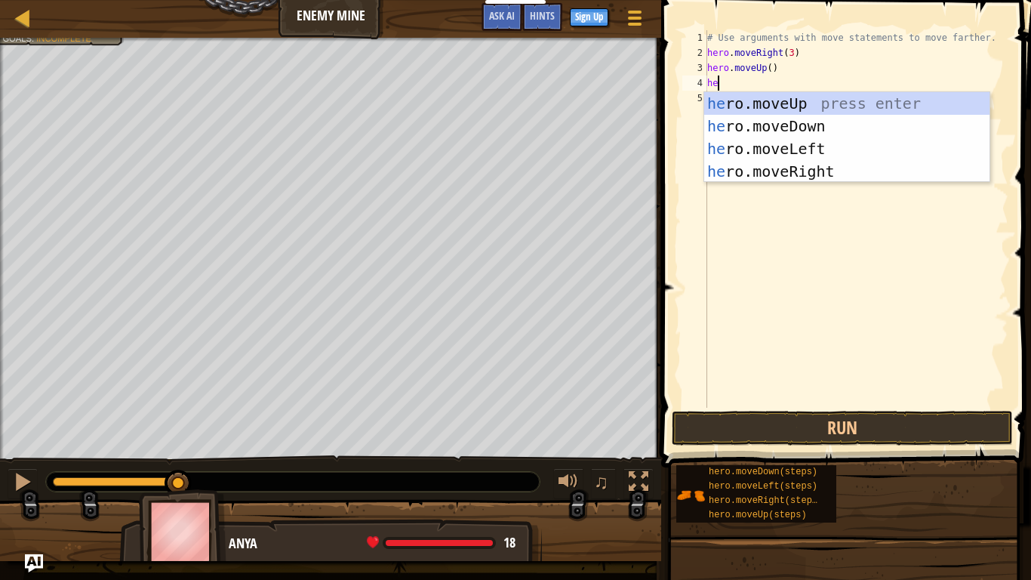
type textarea "her"
click at [828, 171] on div "her o.moveUp press enter her o.moveDown press enter her o.moveLeft press enter …" at bounding box center [846, 160] width 285 height 136
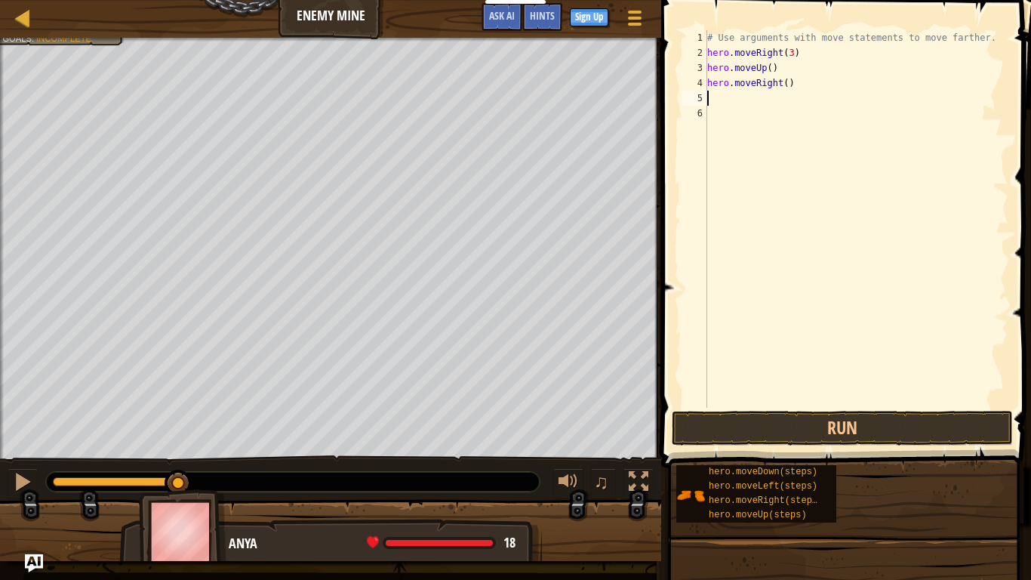
scroll to position [7, 0]
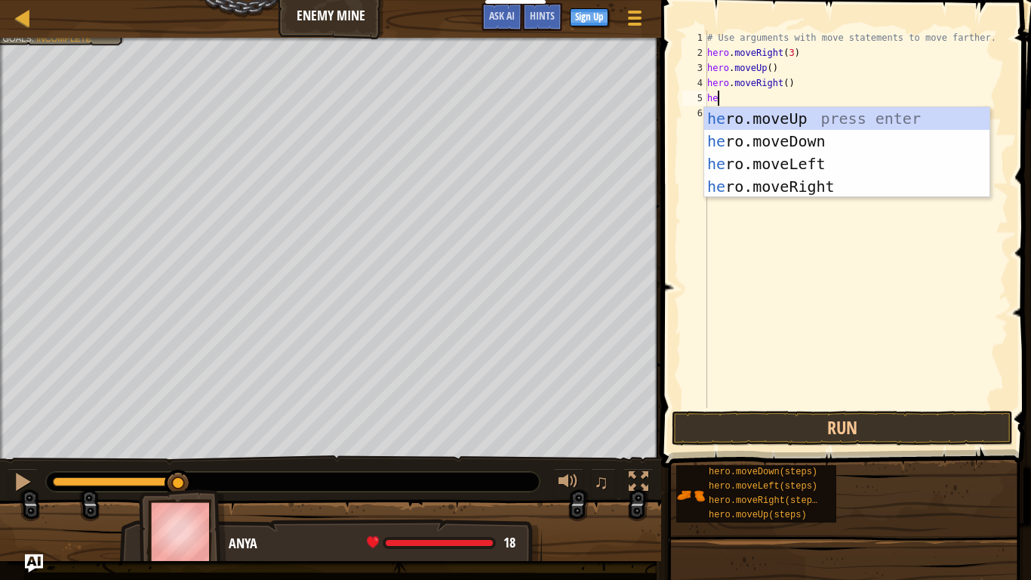
type textarea "her"
click at [782, 138] on div "her o.moveUp press enter her o.moveDown press enter her o.moveLeft press enter …" at bounding box center [846, 175] width 285 height 136
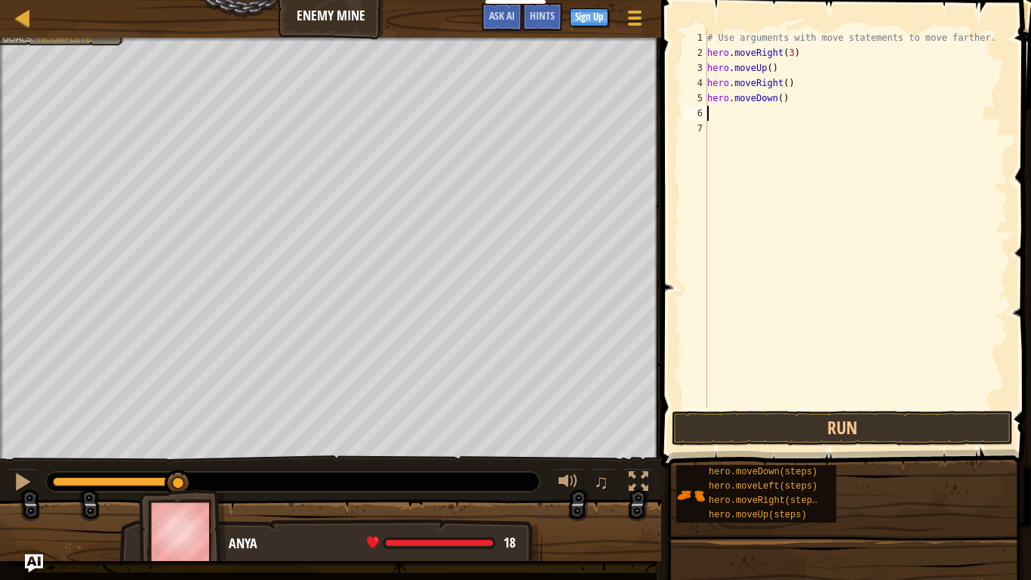
click at [779, 100] on div "# Use arguments with move statements to move farther. hero . moveRight ( 3 ) he…" at bounding box center [856, 233] width 304 height 407
type textarea "hero.moveDown(3)"
click at [811, 100] on div "# Use arguments with move statements to move farther. hero . moveRight ( 3 ) he…" at bounding box center [856, 233] width 304 height 407
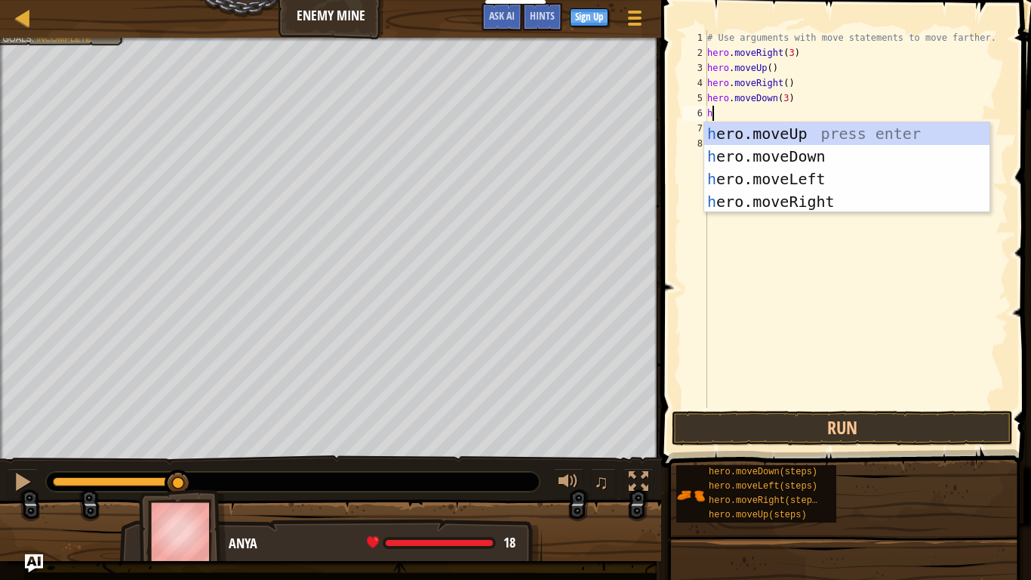
type textarea "her"
click at [846, 203] on div "her o.moveUp press enter her o.moveDown press enter her o.moveLeft press enter …" at bounding box center [846, 190] width 285 height 136
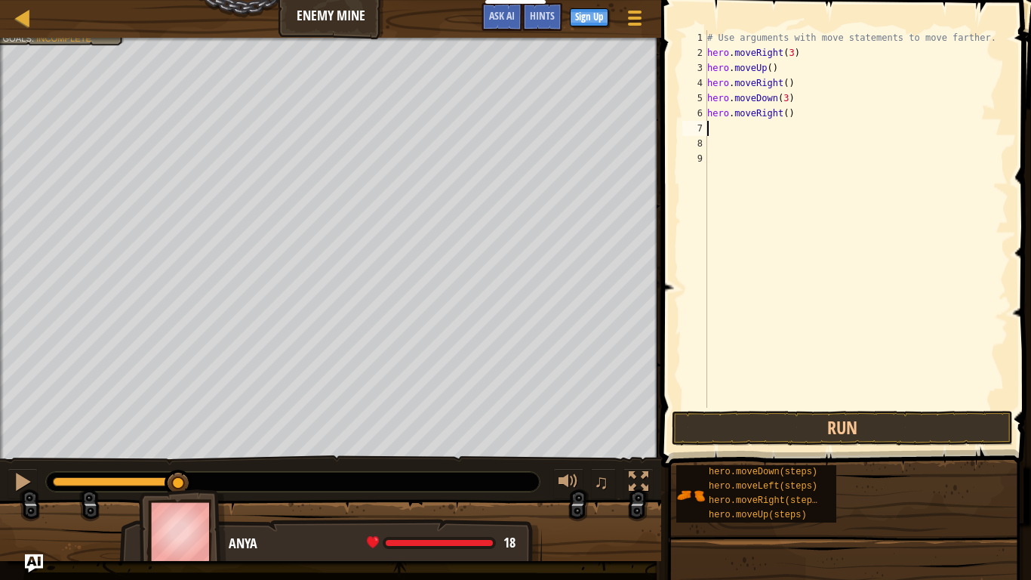
scroll to position [7, 0]
click at [788, 113] on div "# Use arguments with move statements to move farther. hero . moveRight ( 3 ) he…" at bounding box center [856, 233] width 304 height 407
type textarea "hero.moveRight(2)"
click at [820, 420] on button "Run" at bounding box center [842, 428] width 341 height 35
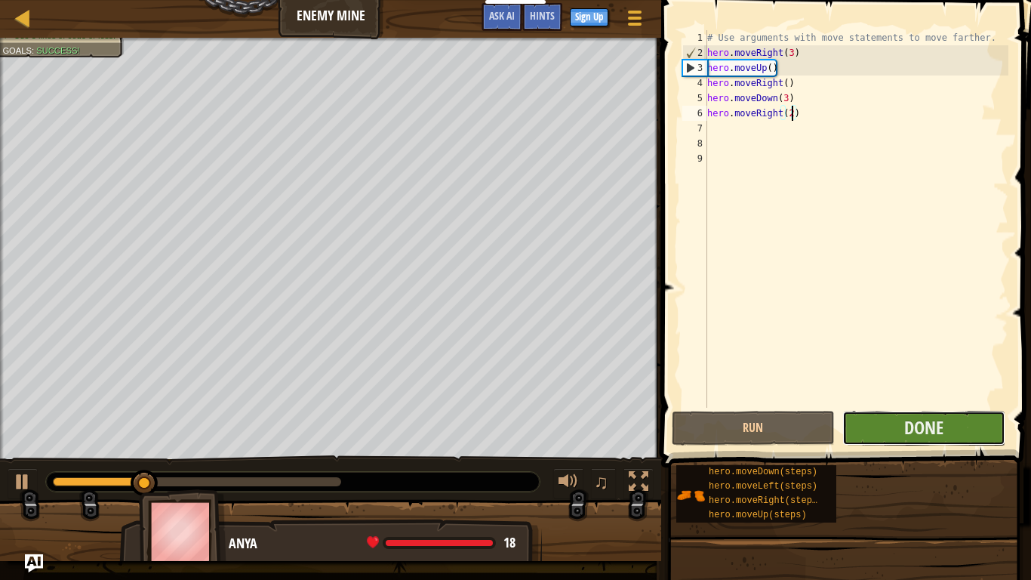
click at [896, 437] on button "Done" at bounding box center [923, 428] width 163 height 35
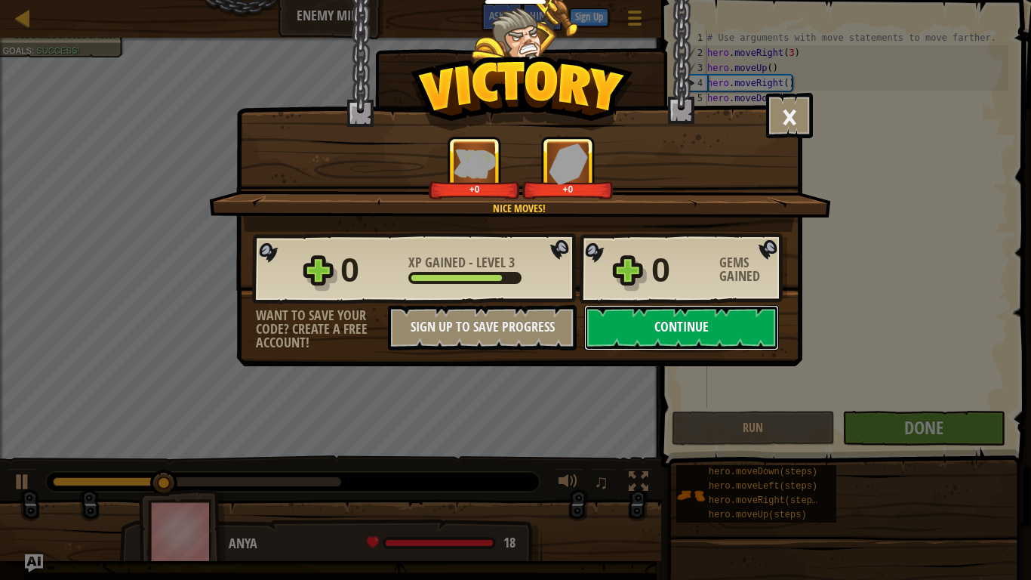
click at [675, 310] on button "Continue" at bounding box center [681, 327] width 195 height 45
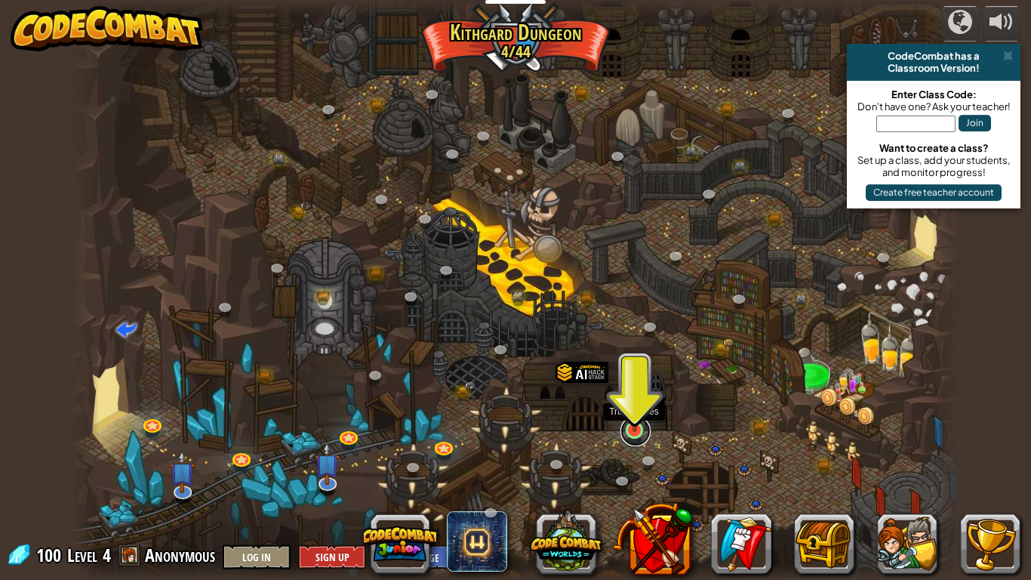
click at [644, 439] on link at bounding box center [635, 431] width 30 height 30
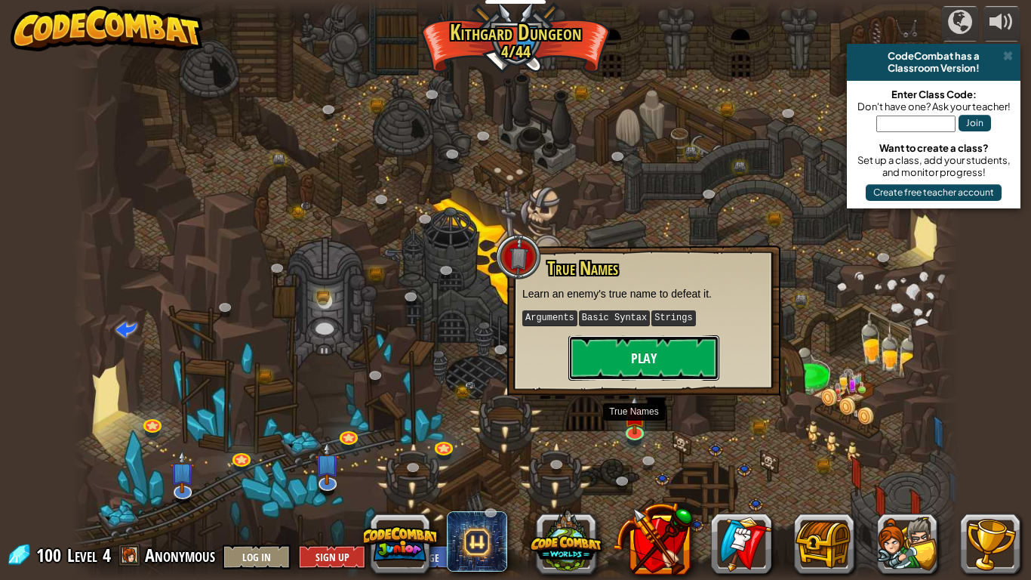
click at [663, 358] on button "Play" at bounding box center [643, 357] width 151 height 45
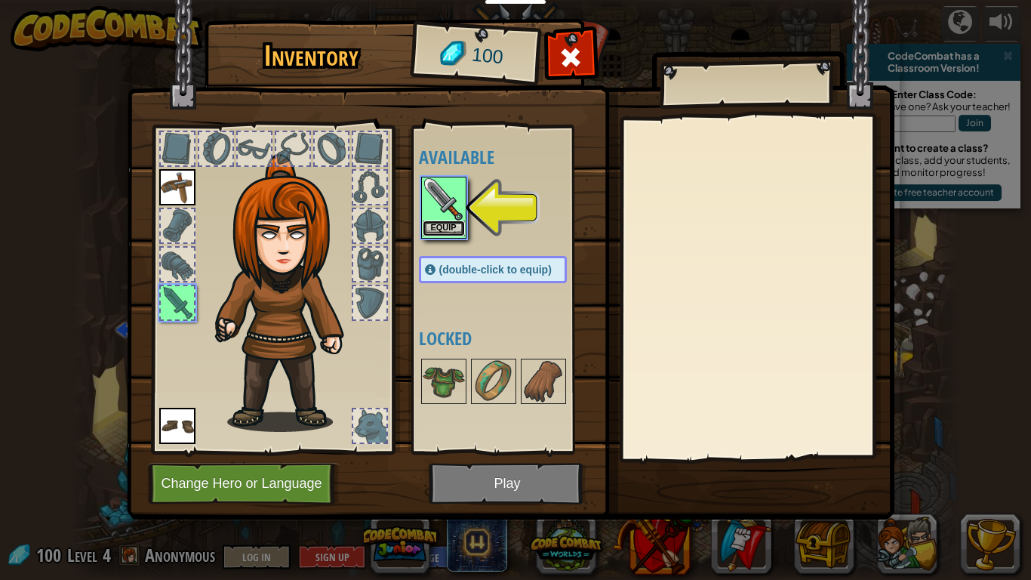
click at [458, 227] on button "Equip" at bounding box center [444, 228] width 42 height 16
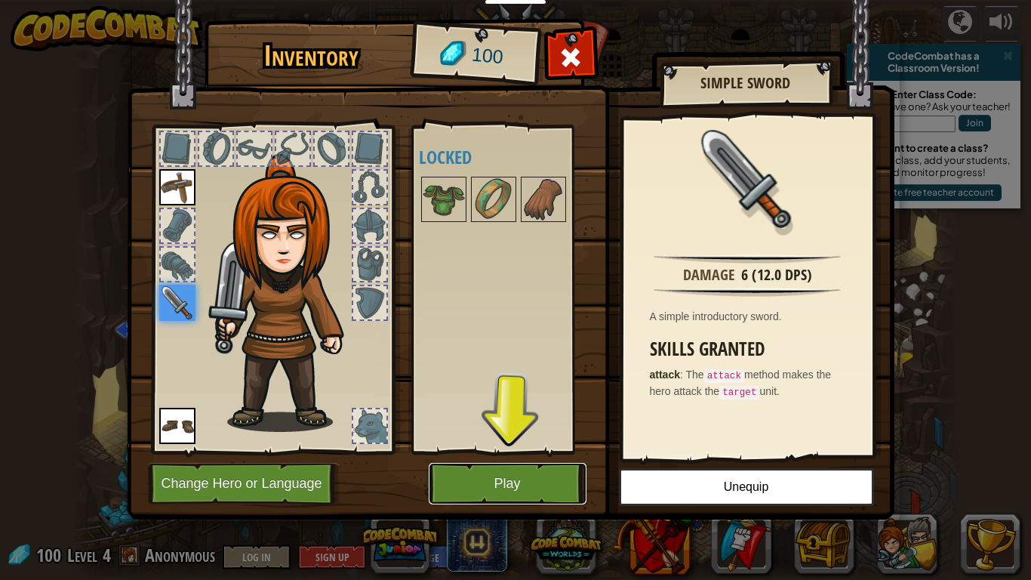
click at [504, 451] on button "Play" at bounding box center [508, 484] width 158 height 42
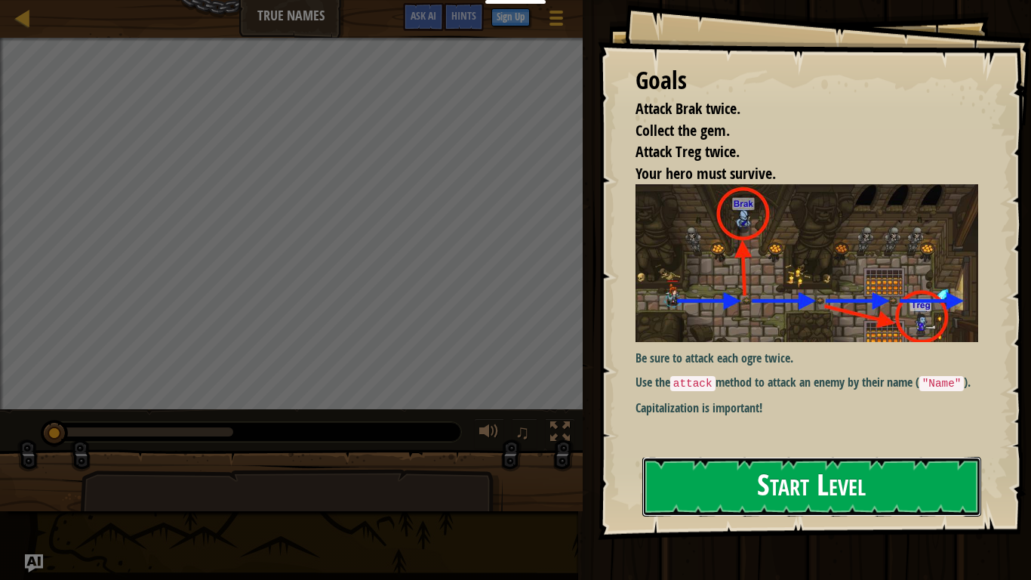
click at [735, 451] on button "Start Level" at bounding box center [811, 487] width 339 height 60
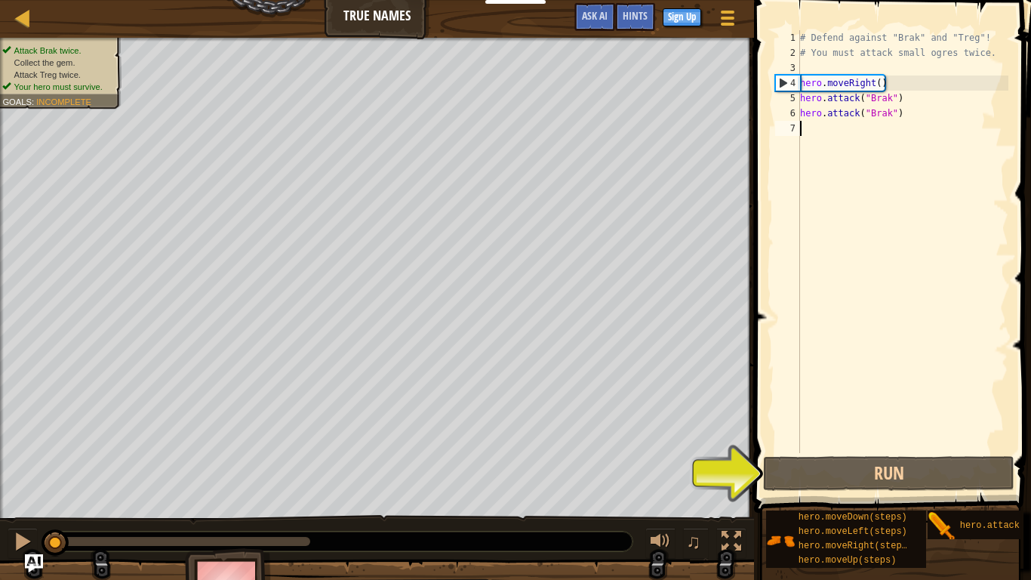
scroll to position [7, 0]
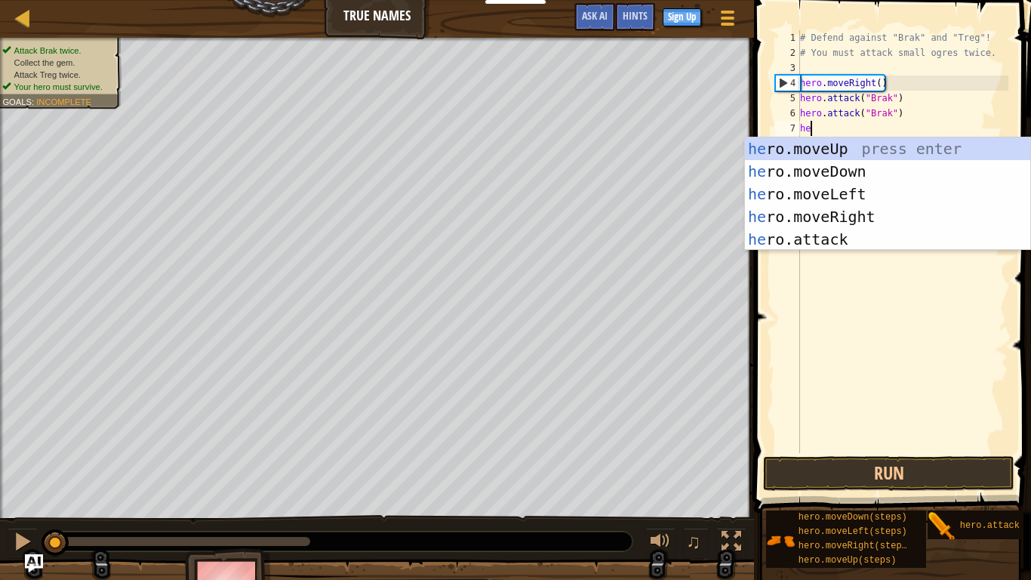
type textarea "her"
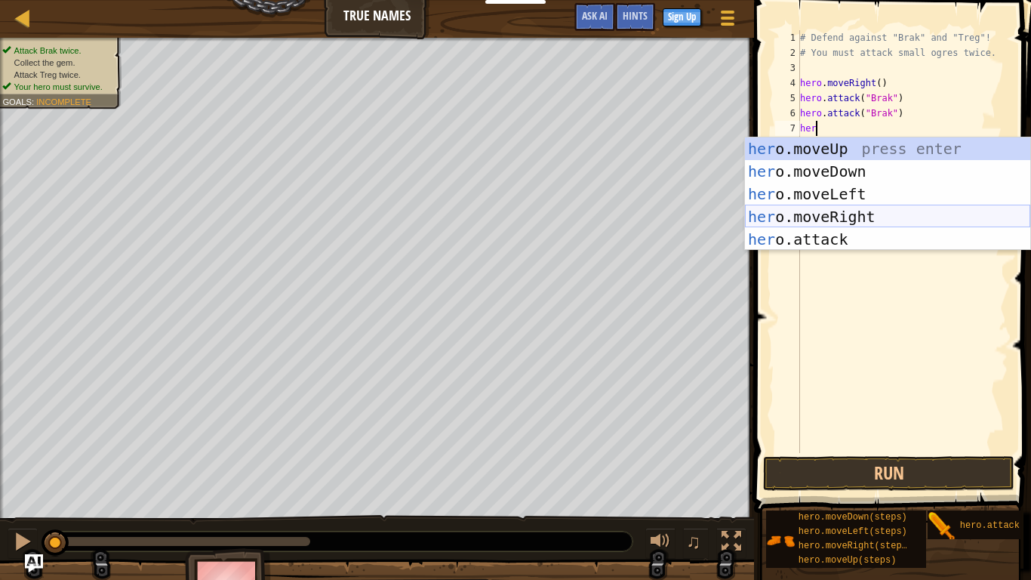
click at [859, 211] on div "her o.moveUp press enter her o.moveDown press enter her o.moveLeft press enter …" at bounding box center [887, 216] width 285 height 158
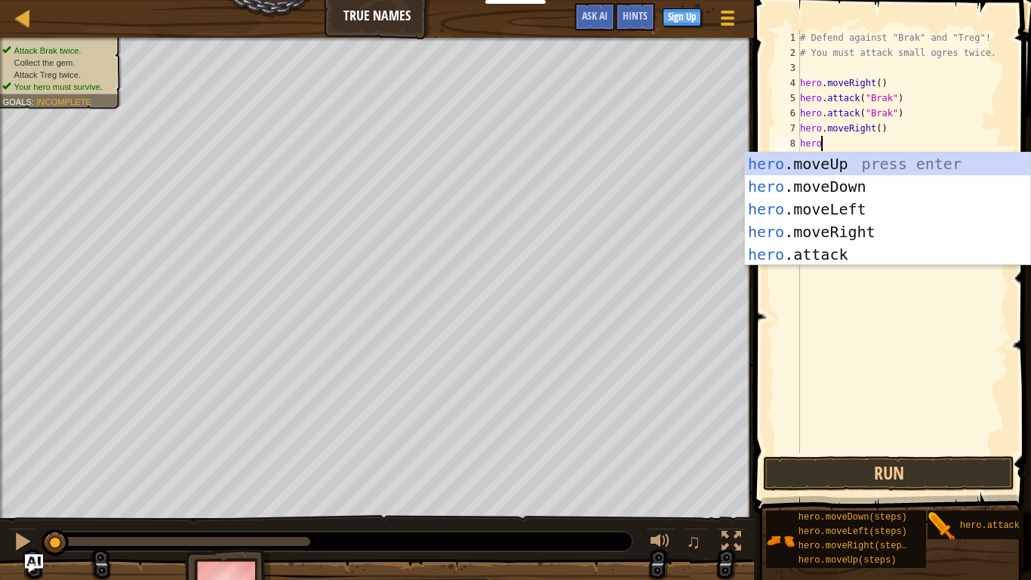
scroll to position [7, 2]
click at [867, 260] on div "hero .moveUp press enter hero .moveDown press enter hero .moveLeft press enter …" at bounding box center [887, 231] width 285 height 158
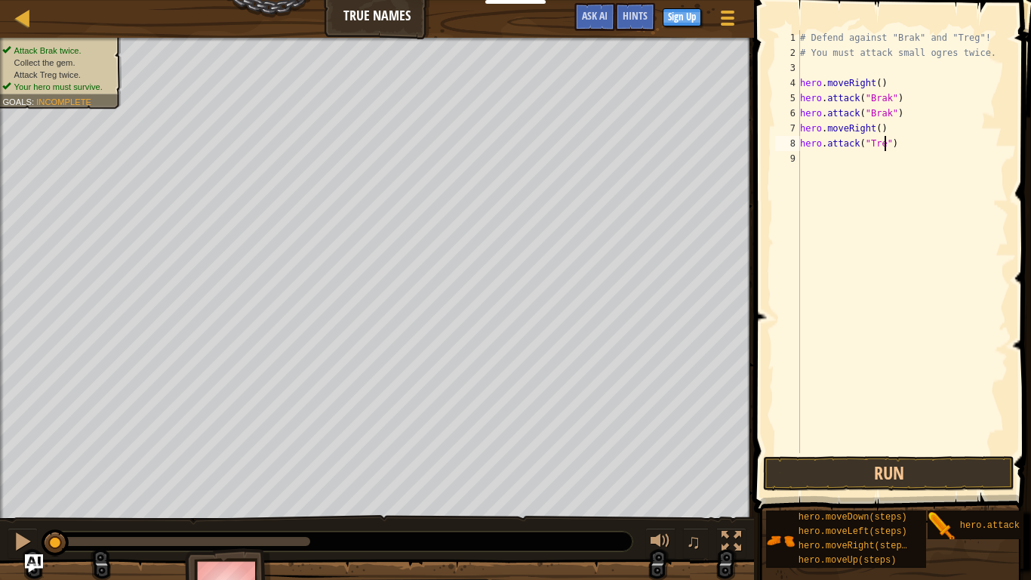
scroll to position [7, 13]
drag, startPoint x: 905, startPoint y: 146, endPoint x: 796, endPoint y: 140, distance: 108.9
click at [796, 140] on div "hero.attack("Treg") 1 2 3 4 5 6 7 8 9 # Defend against "Brak" and "Treg"! # You…" at bounding box center [890, 241] width 236 height 423
type textarea "hero.attack("Treg")"
click at [932, 138] on div "# Defend against "Brak" and "Treg"! # You must attack small ogres twice. hero .…" at bounding box center [902, 241] width 211 height 423
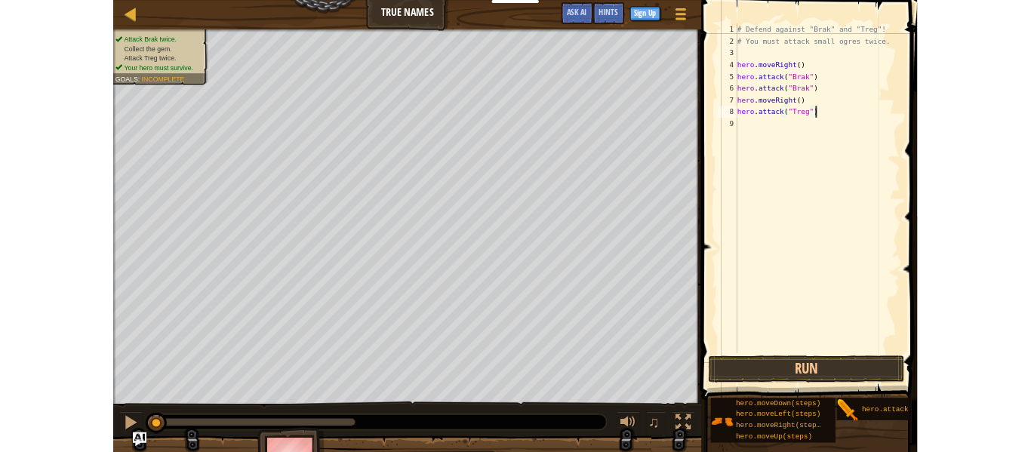
scroll to position [7, 0]
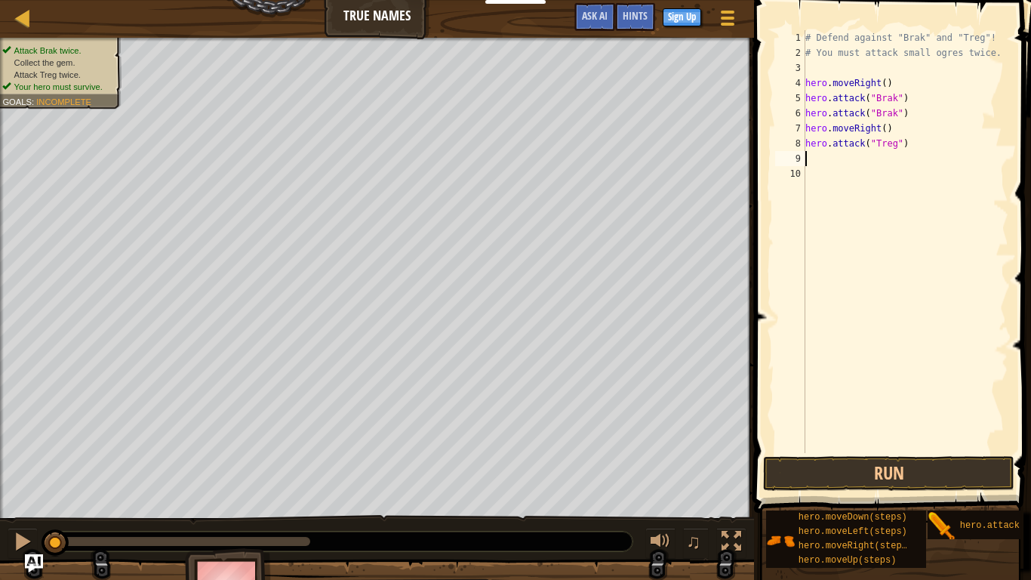
paste textarea "hero.attack("Treg")"
type textarea "hero.attack("Treg")"
click at [909, 451] on button "Run" at bounding box center [888, 473] width 251 height 35
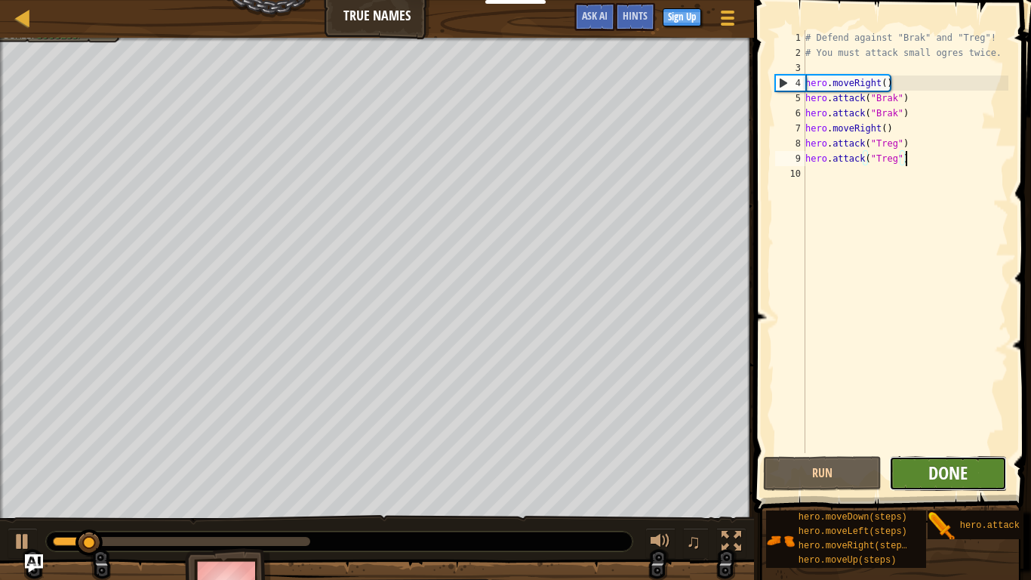
click at [935, 451] on span "Done" at bounding box center [947, 472] width 39 height 24
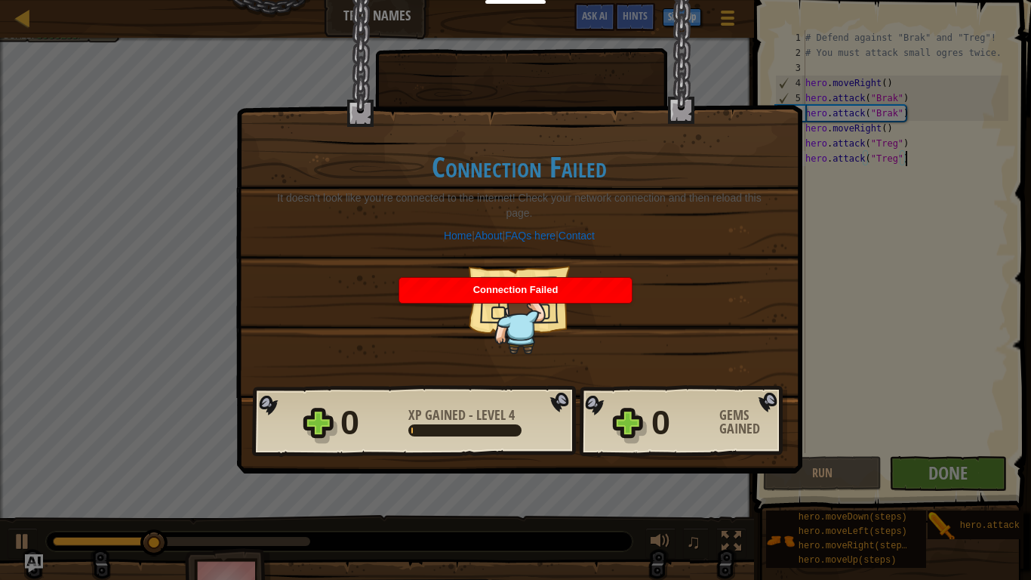
click at [580, 283] on div "Connection Failed" at bounding box center [515, 290] width 232 height 25
click at [905, 358] on div "× When an enemy speaks its true name, the task is easy. How fun was this level?…" at bounding box center [515, 290] width 1031 height 580
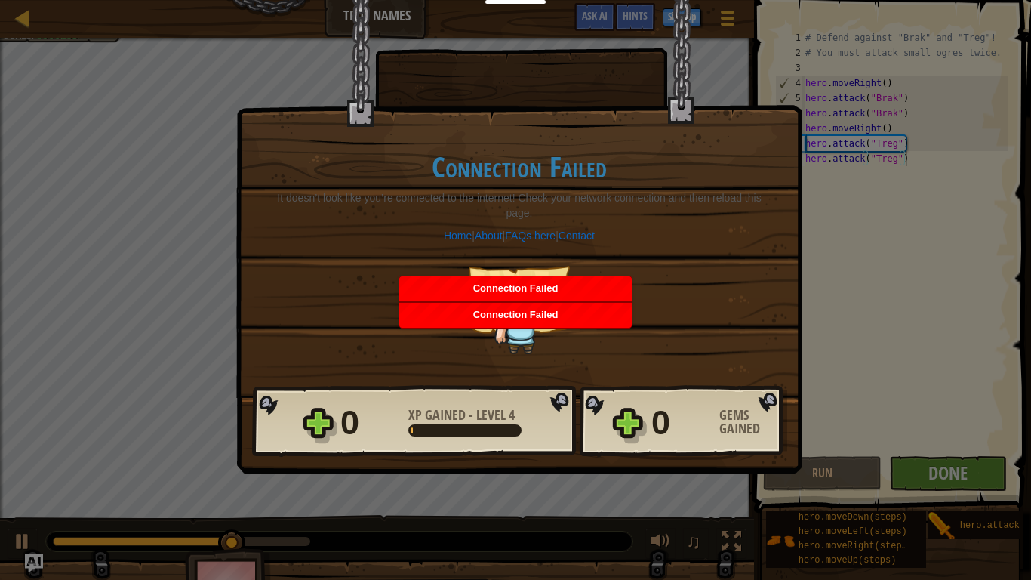
click at [573, 315] on div "Connection Failed" at bounding box center [515, 315] width 232 height 25
click at [567, 385] on div "0 XP Gained - Level 4 0 Gems Gained" at bounding box center [519, 421] width 535 height 72
click at [587, 415] on div "× When an enemy speaks its true name, the task is easy. How fun was this level?…" at bounding box center [515, 290] width 1031 height 580
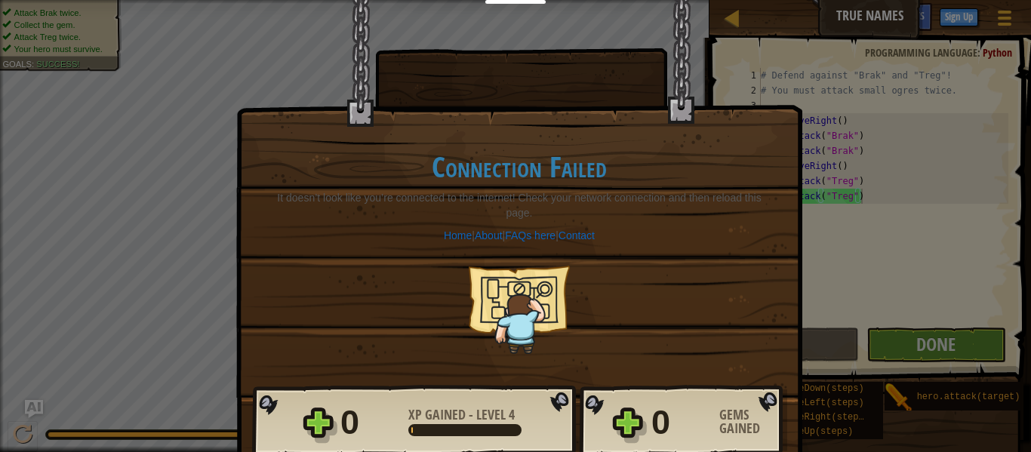
click at [321, 32] on div "× When an enemy speaks its true name, the task is easy. How fun was this level?…" at bounding box center [519, 198] width 566 height 398
click at [975, 116] on div "× When an enemy speaks its true name, the task is easy. How fun was this level?…" at bounding box center [515, 226] width 1031 height 452
click at [710, 72] on div "× When an enemy speaks its true name, the task is easy. How fun was this level?…" at bounding box center [519, 198] width 566 height 398
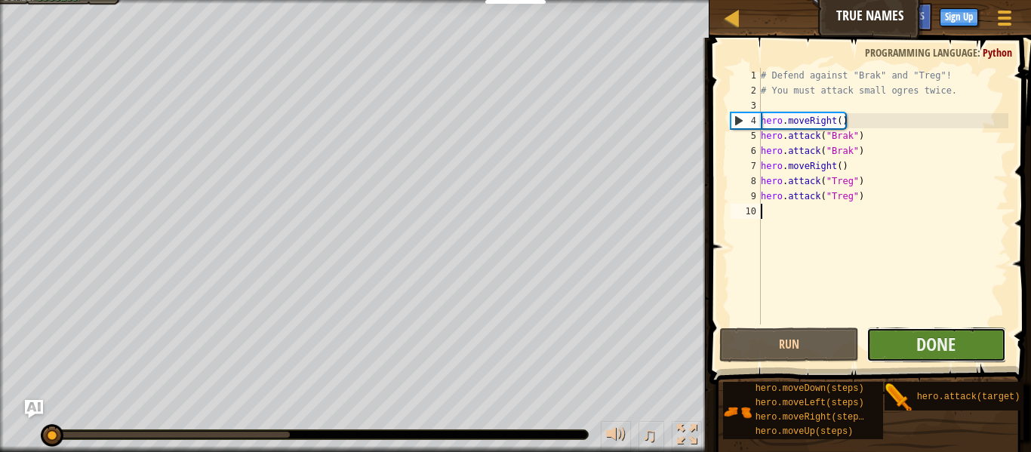
click at [912, 337] on button "Done" at bounding box center [936, 345] width 140 height 35
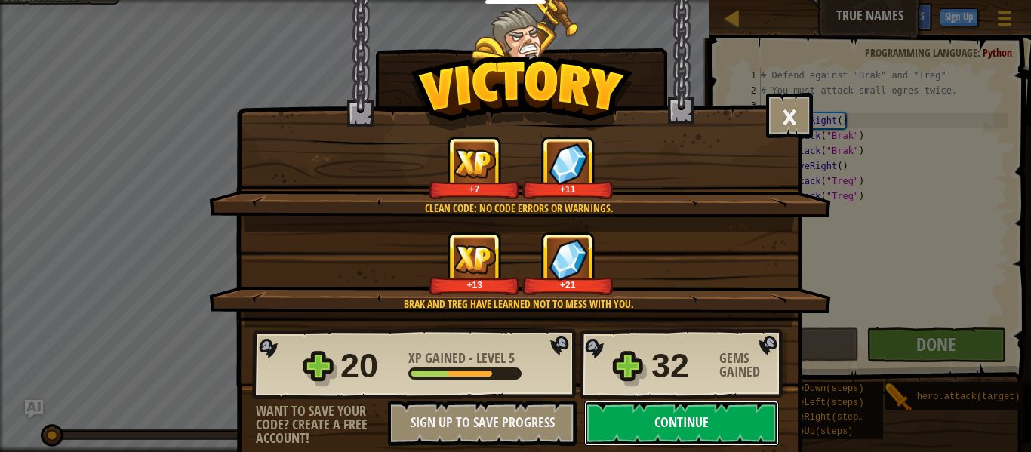
click at [700, 435] on button "Continue" at bounding box center [681, 423] width 195 height 45
